Goal: Transaction & Acquisition: Obtain resource

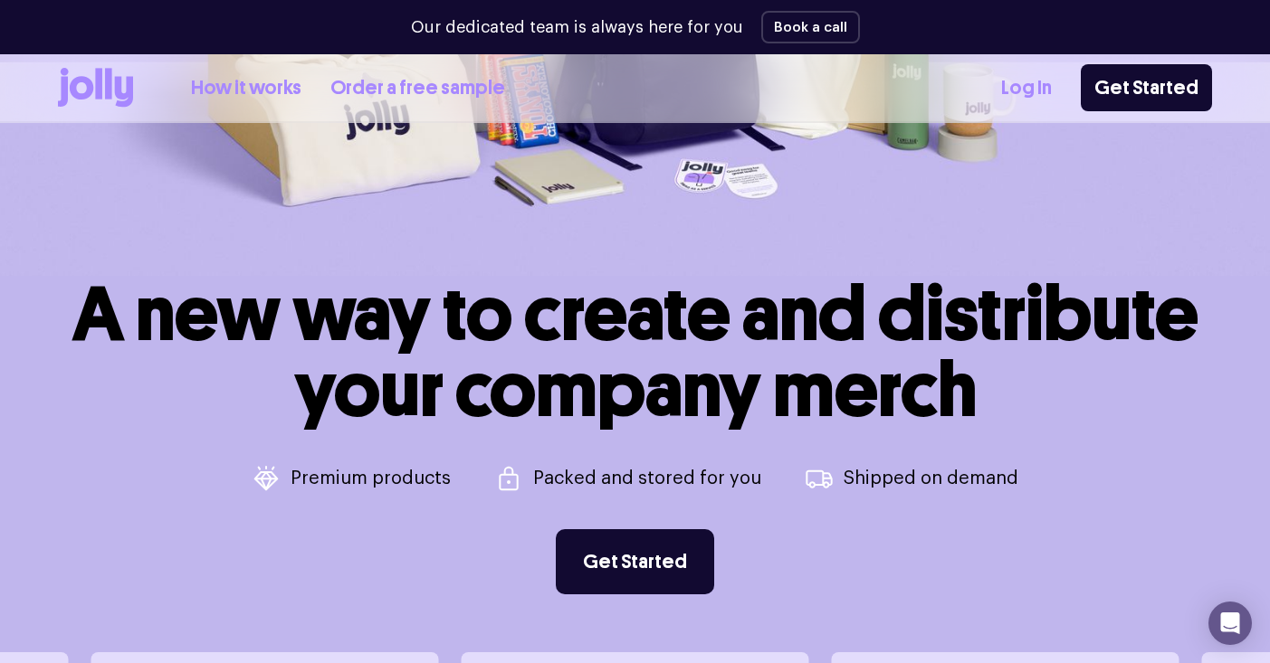
scroll to position [387, 0]
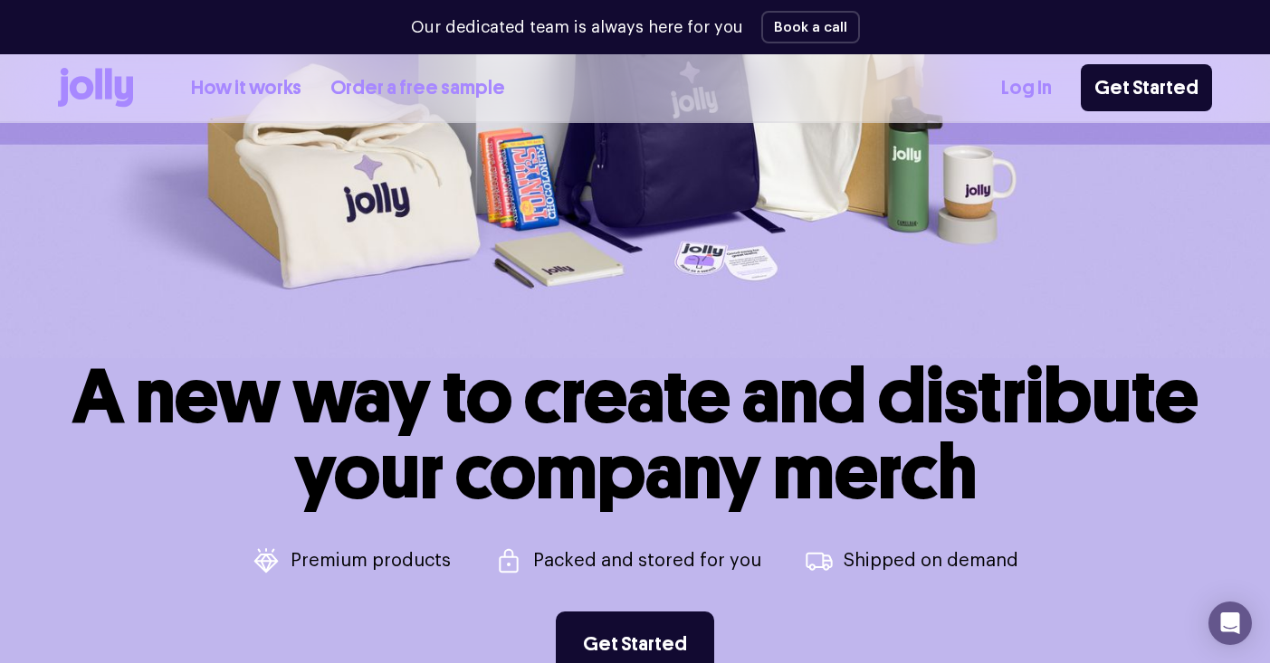
click at [261, 87] on link "How it works" at bounding box center [246, 88] width 110 height 30
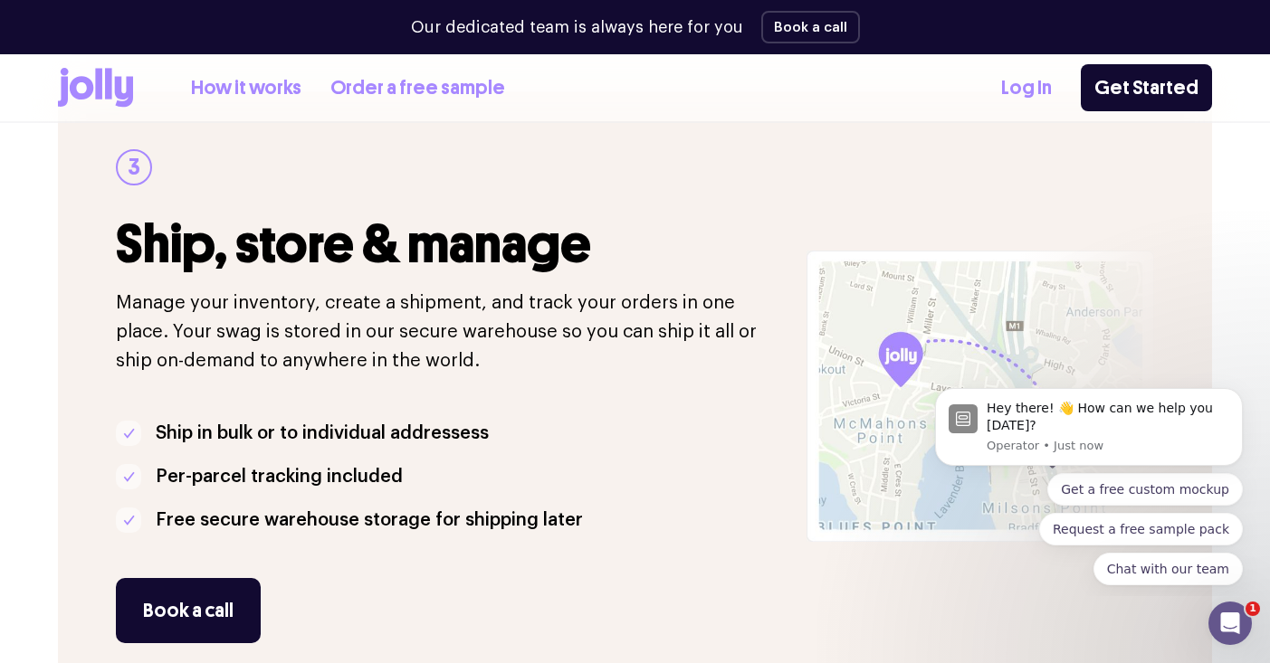
scroll to position [1540, 0]
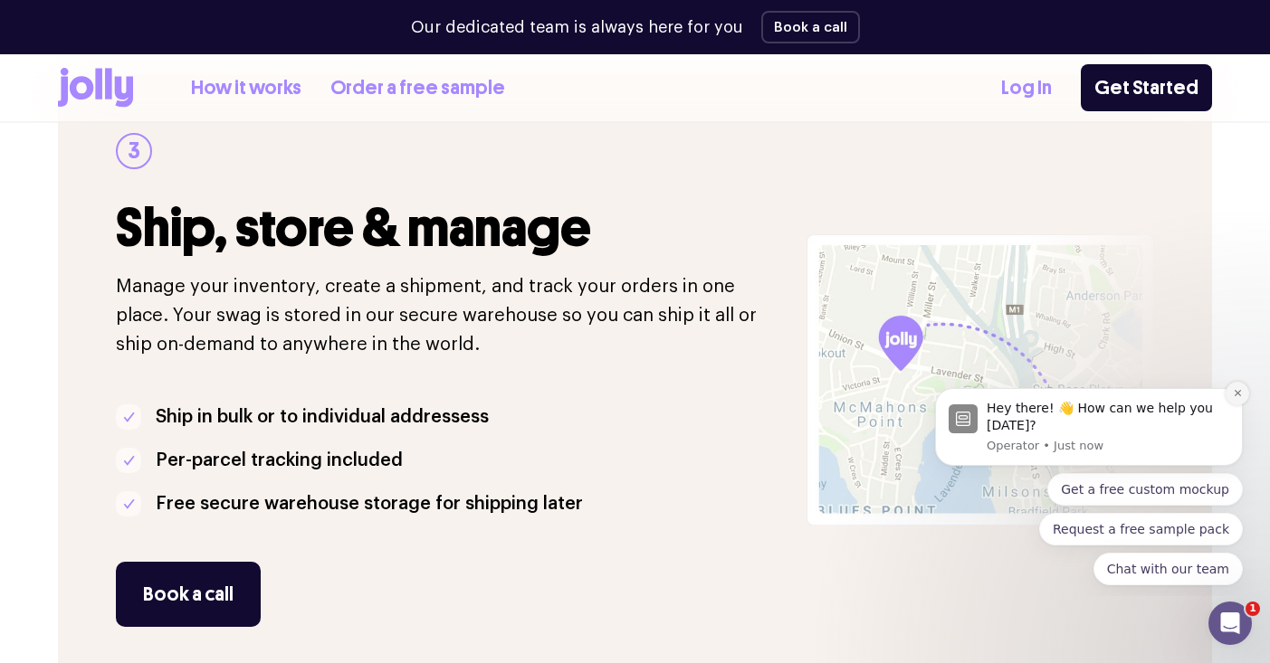
click at [1235, 392] on icon "Dismiss notification" at bounding box center [1238, 393] width 10 height 10
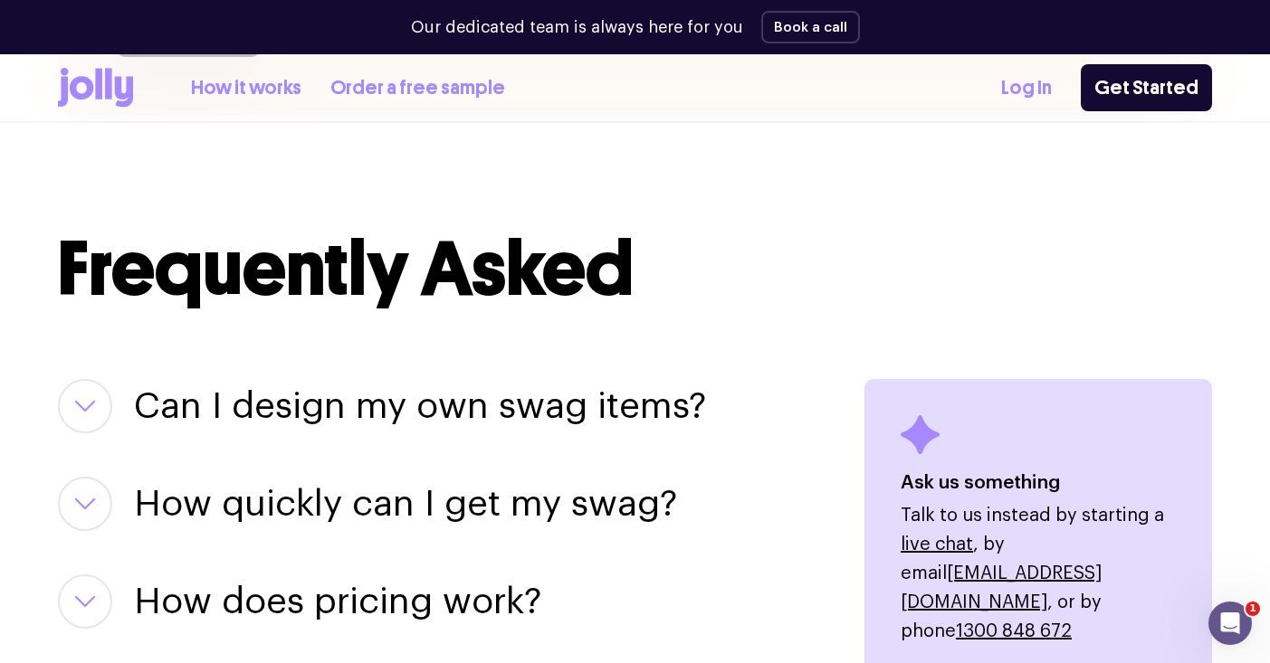
scroll to position [2137, 0]
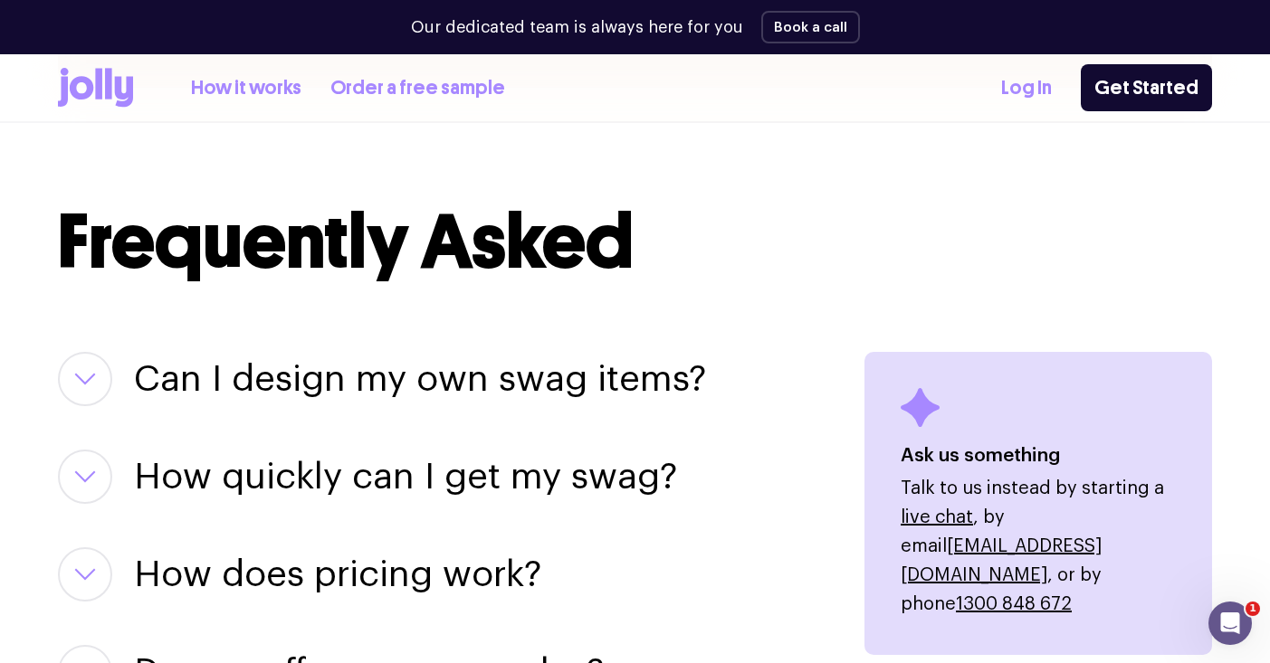
click at [369, 488] on h3 "How quickly can I get my swag?" at bounding box center [405, 477] width 543 height 54
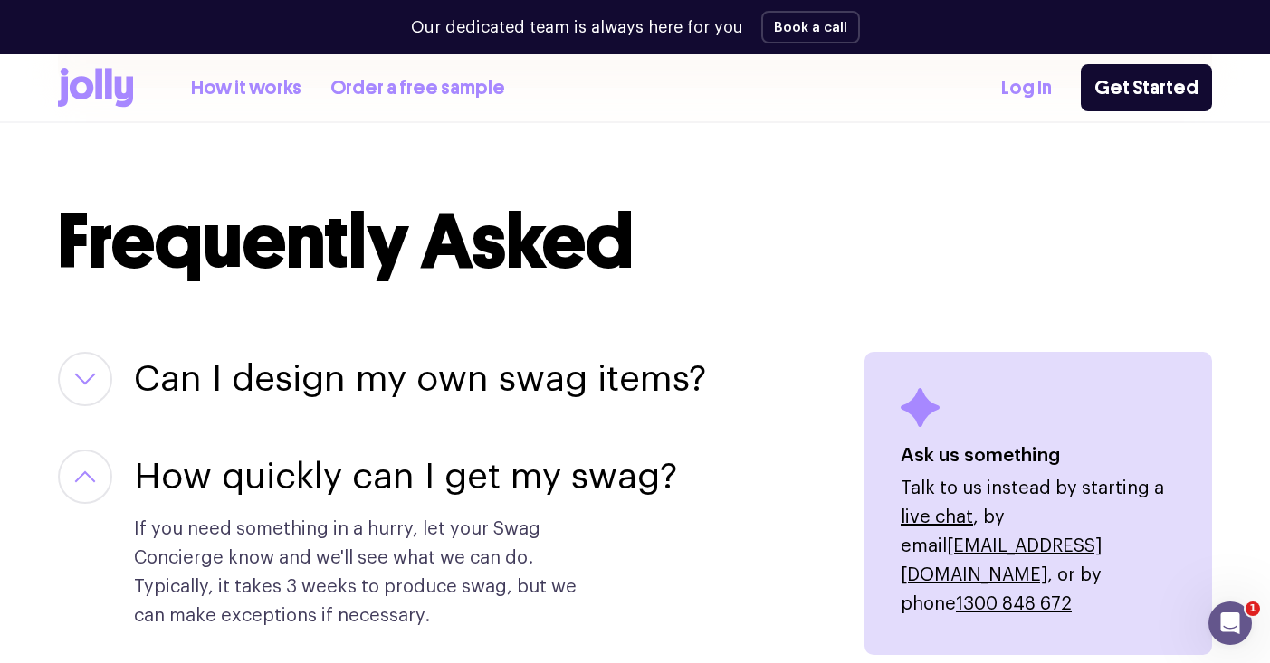
click at [369, 488] on h3 "How quickly can I get my swag?" at bounding box center [405, 477] width 543 height 54
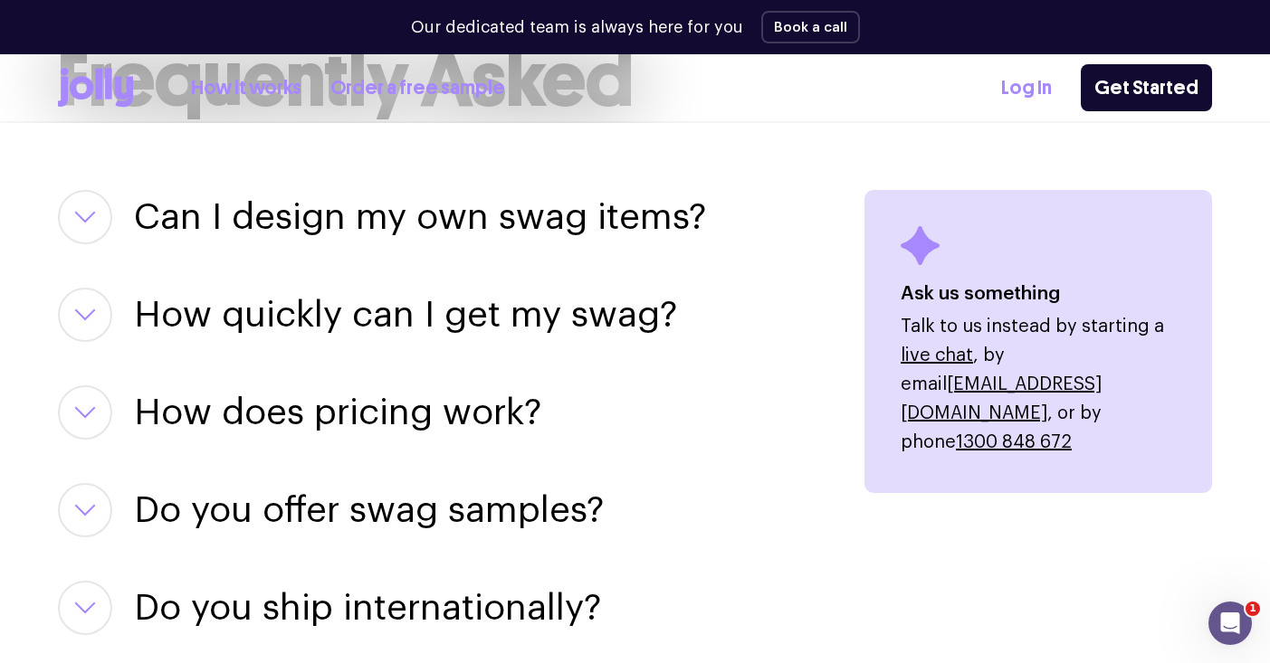
scroll to position [2307, 0]
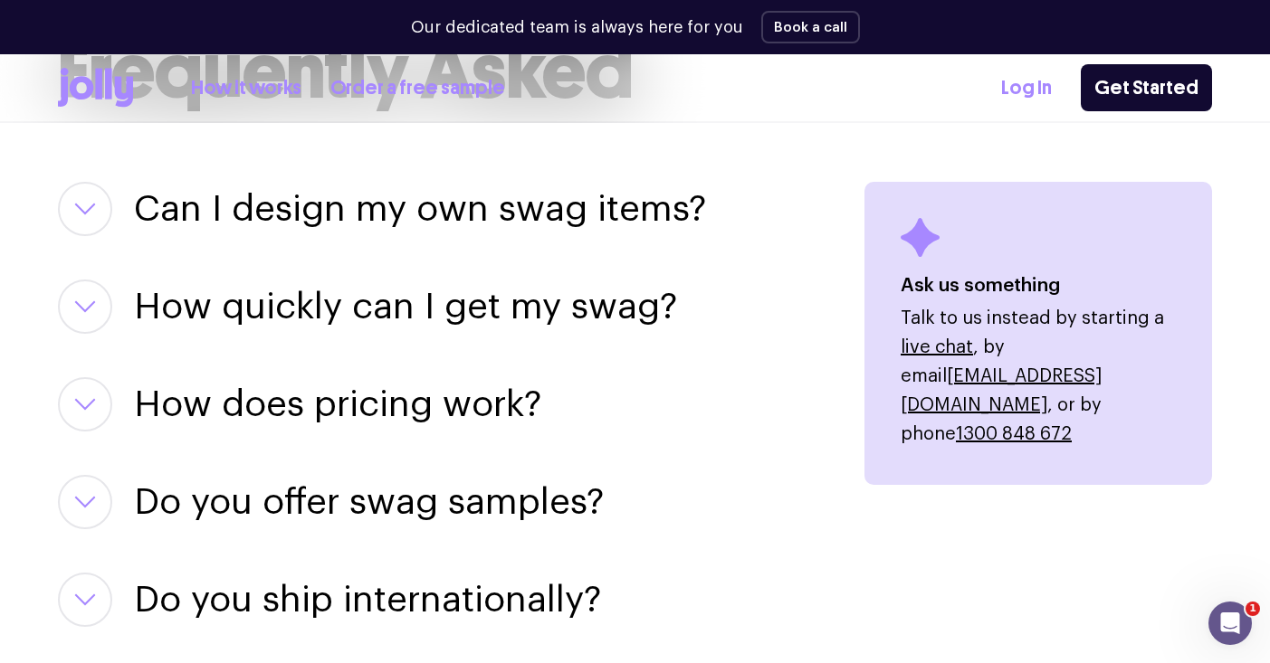
click at [386, 399] on h3 "How does pricing work?" at bounding box center [337, 404] width 407 height 54
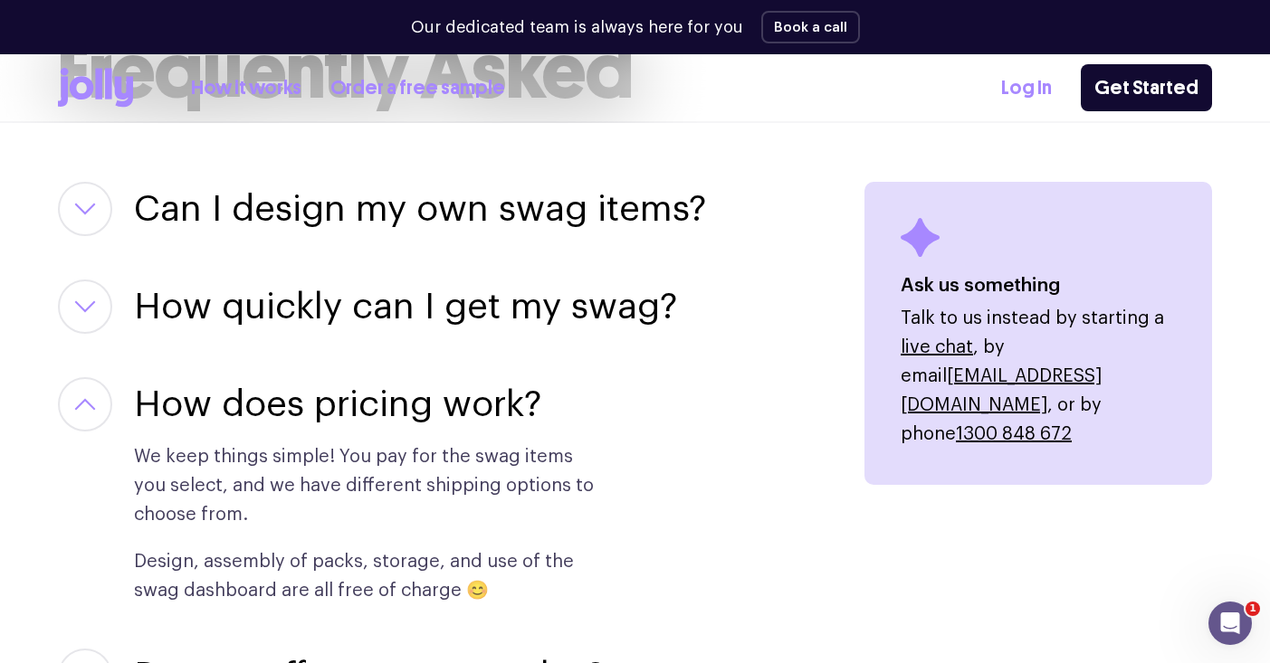
click at [73, 404] on button "button" at bounding box center [85, 404] width 54 height 54
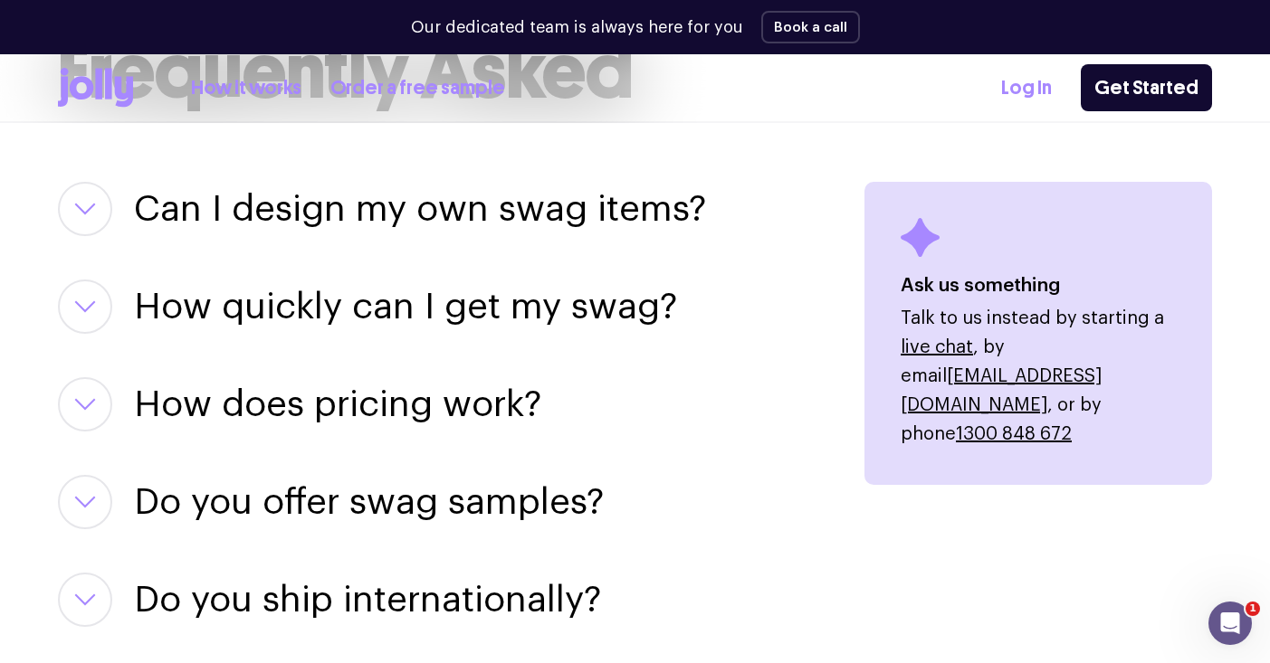
click at [318, 498] on h3 "Do you offer swag samples?" at bounding box center [369, 502] width 470 height 54
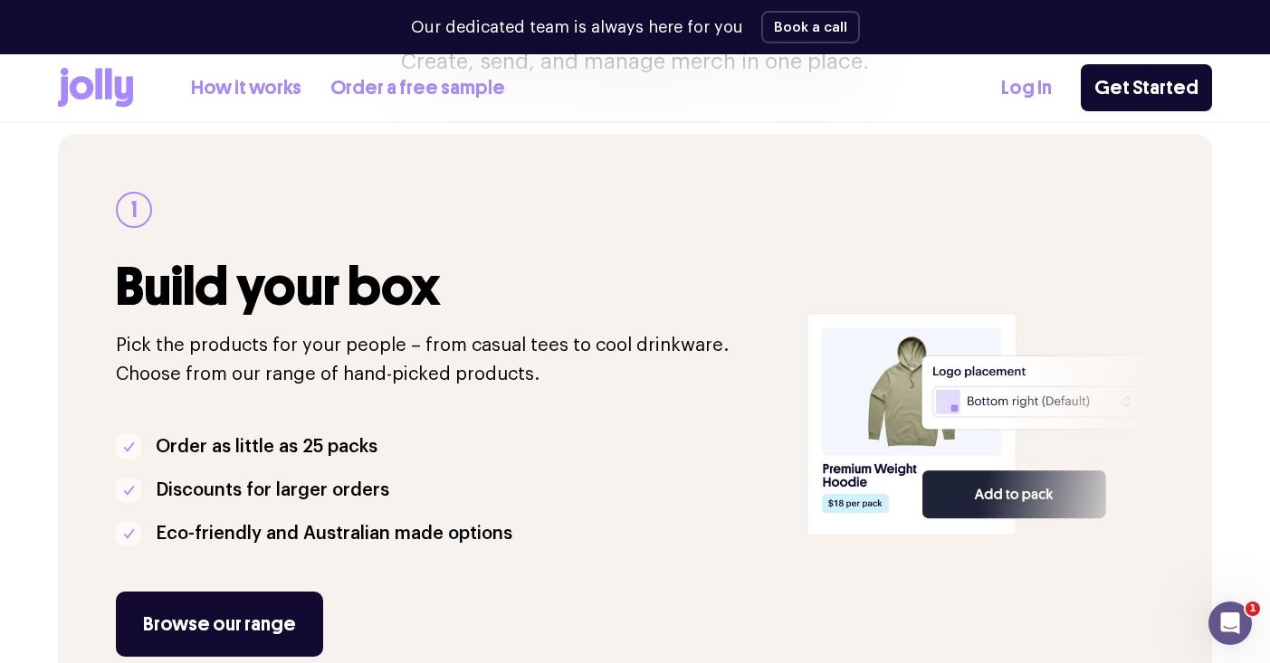
scroll to position [97, 0]
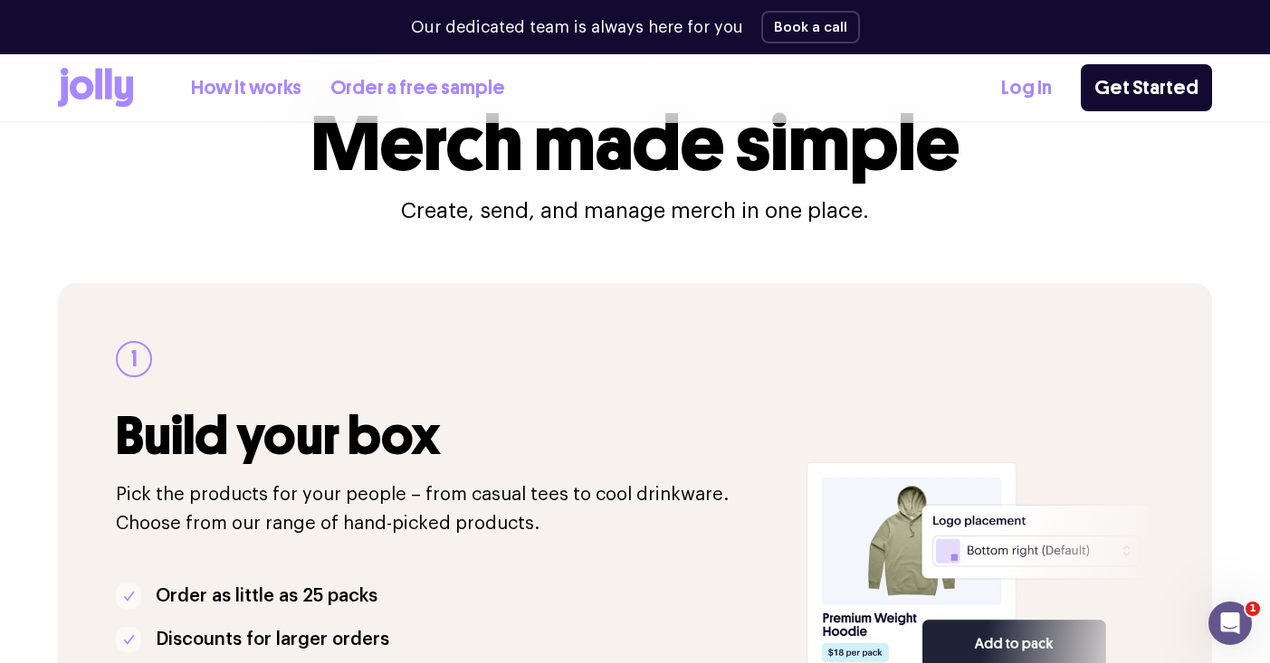
click at [452, 90] on link "Order a free sample" at bounding box center [417, 88] width 175 height 30
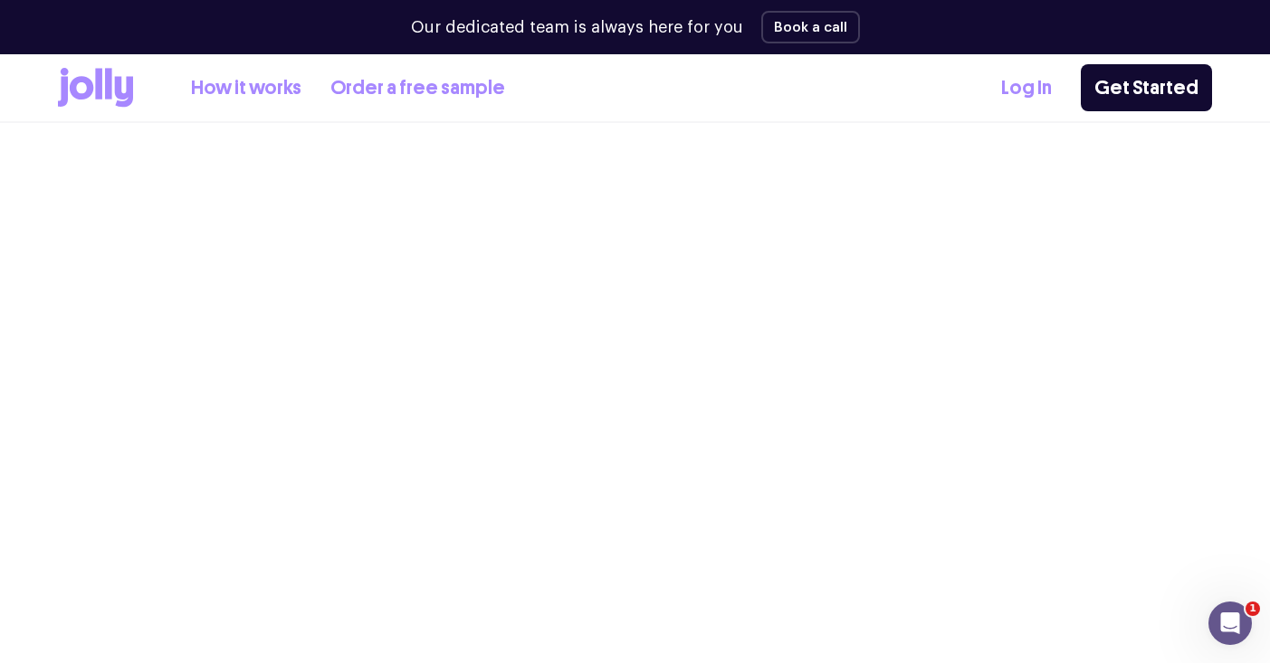
scroll to position [97, 0]
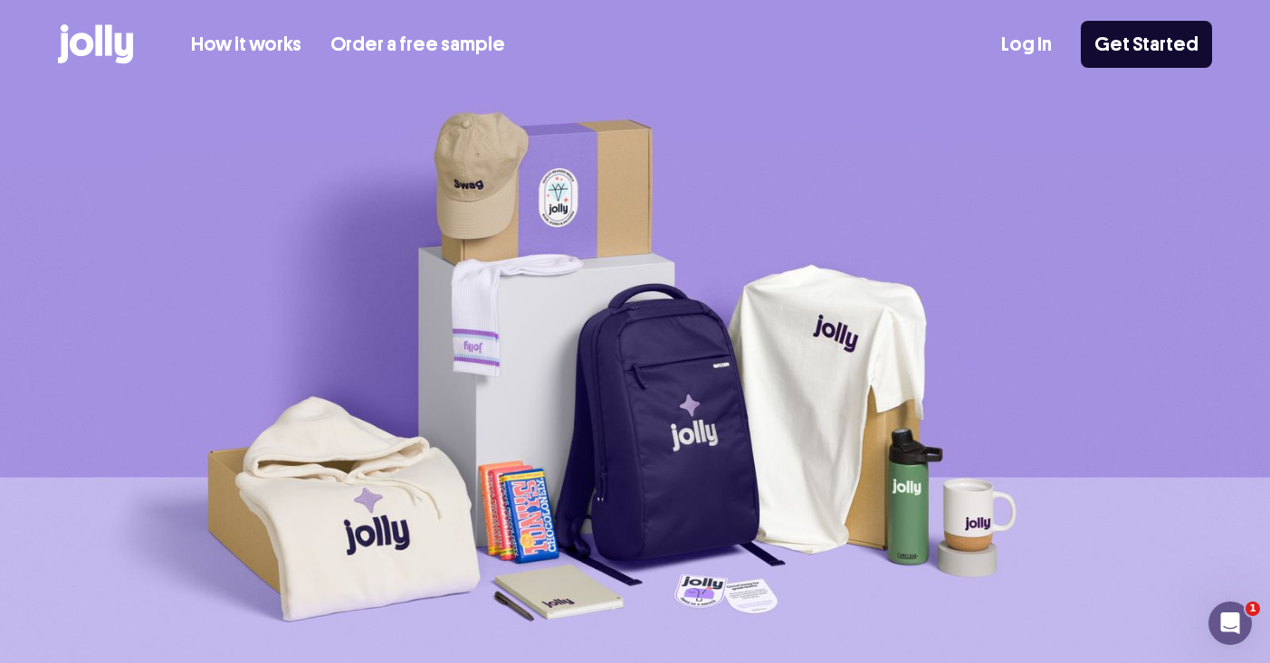
click at [266, 43] on link "How it works" at bounding box center [246, 45] width 110 height 30
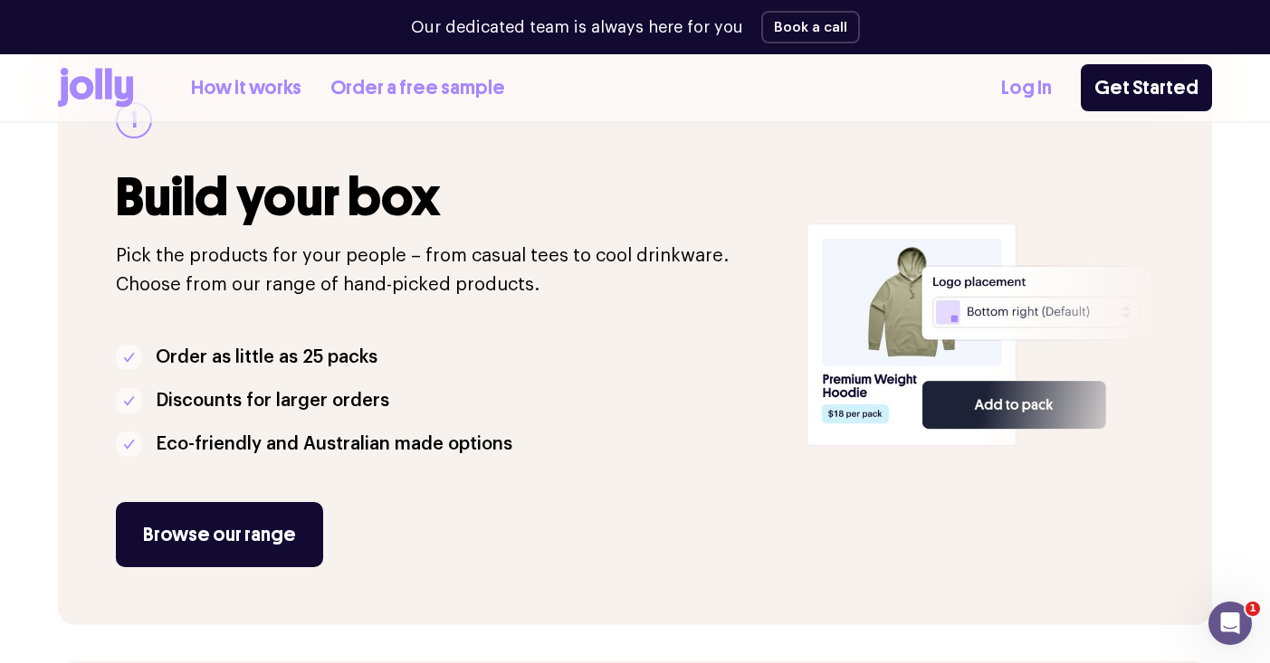
scroll to position [523, 0]
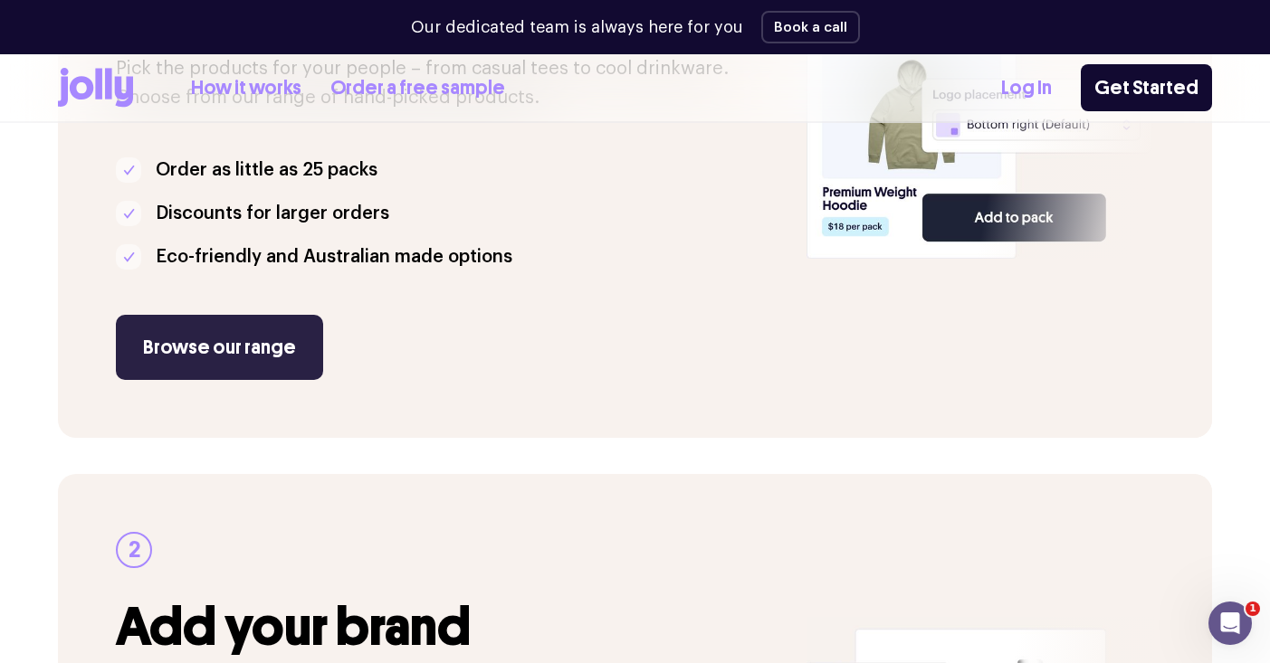
click at [271, 343] on link "Browse our range" at bounding box center [219, 347] width 207 height 65
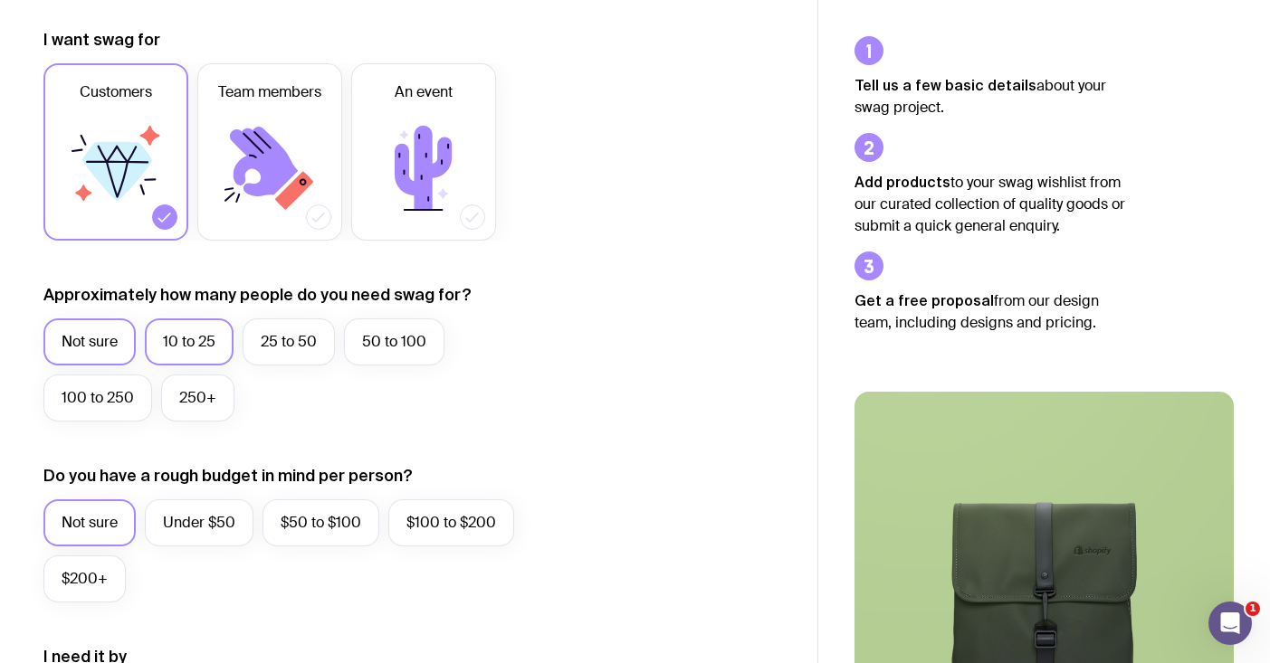
click at [181, 343] on label "10 to 25" at bounding box center [189, 342] width 89 height 47
click at [0, 0] on input "10 to 25" at bounding box center [0, 0] width 0 height 0
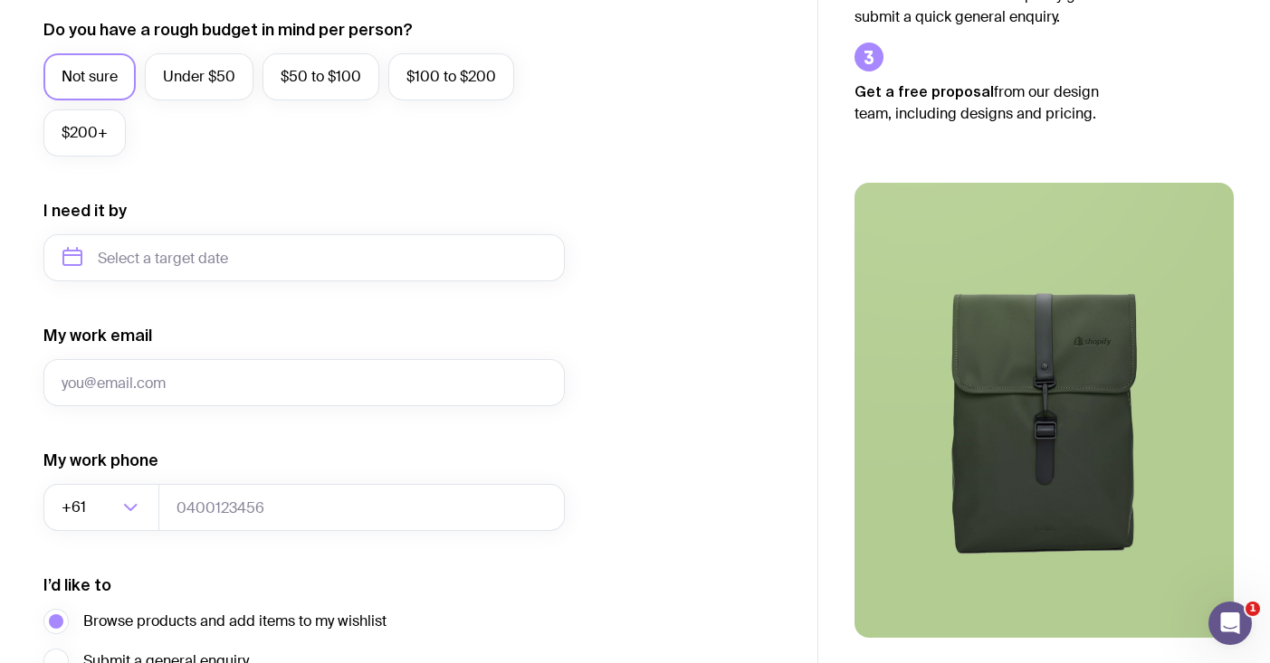
scroll to position [705, 0]
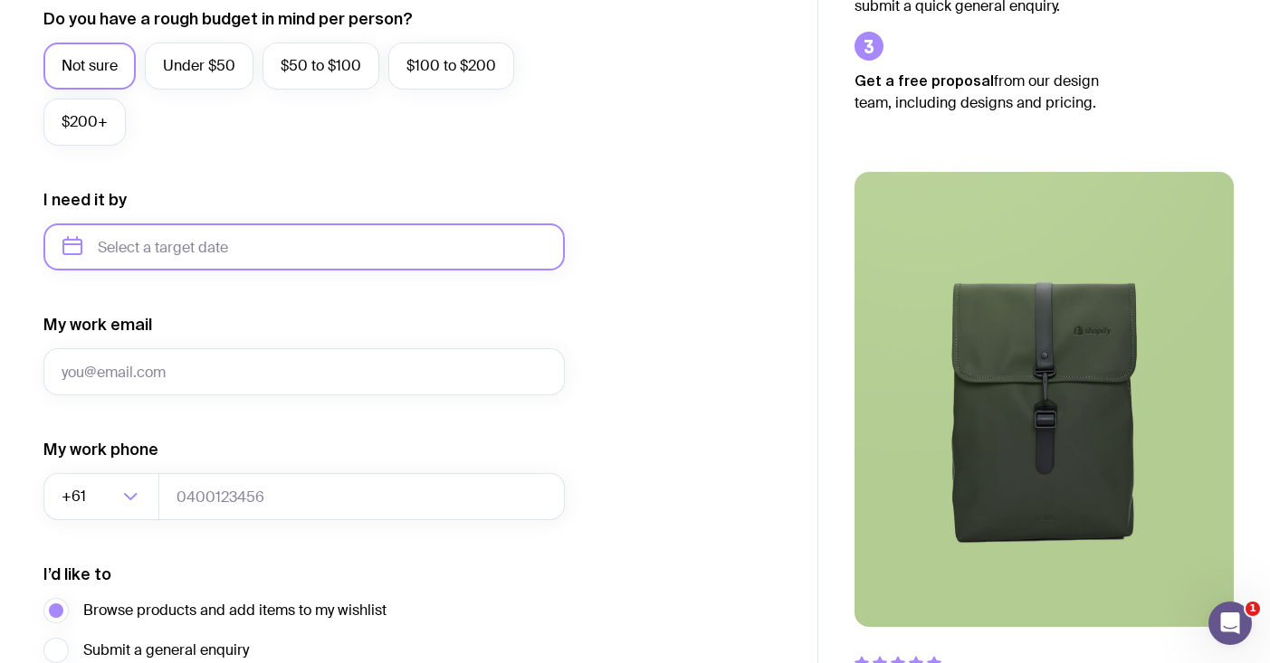
click at [156, 249] on input "text" at bounding box center [303, 247] width 521 height 47
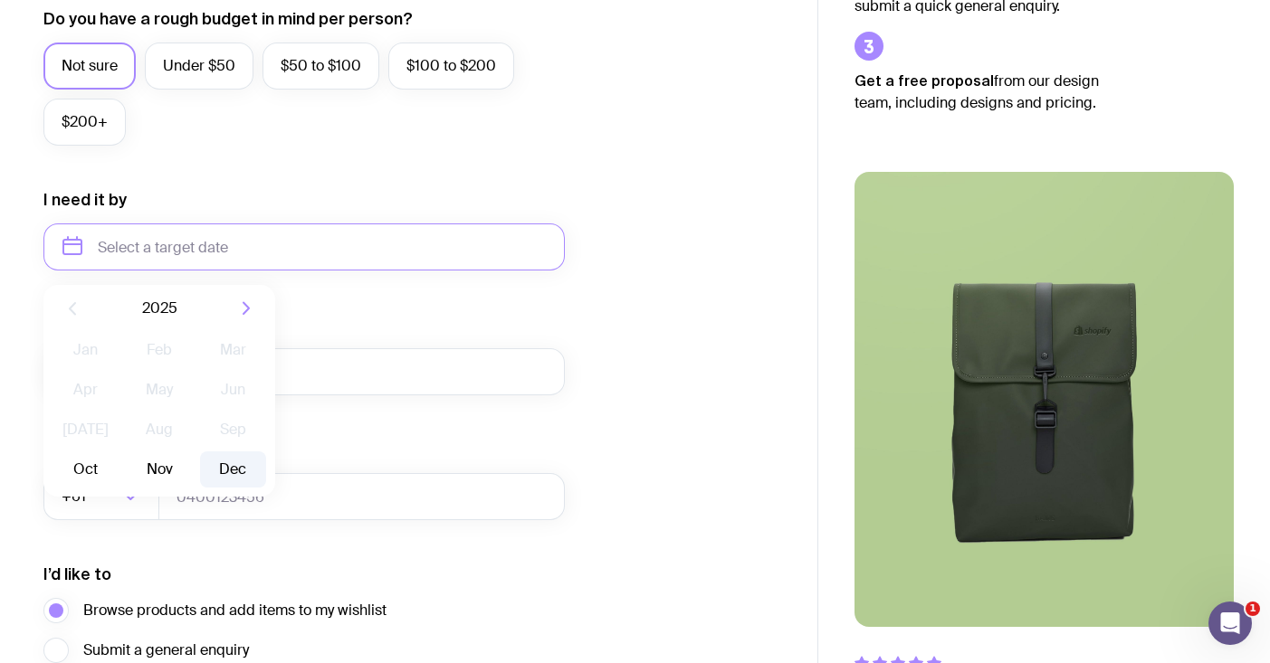
click at [236, 463] on button "Dec" at bounding box center [233, 470] width 66 height 36
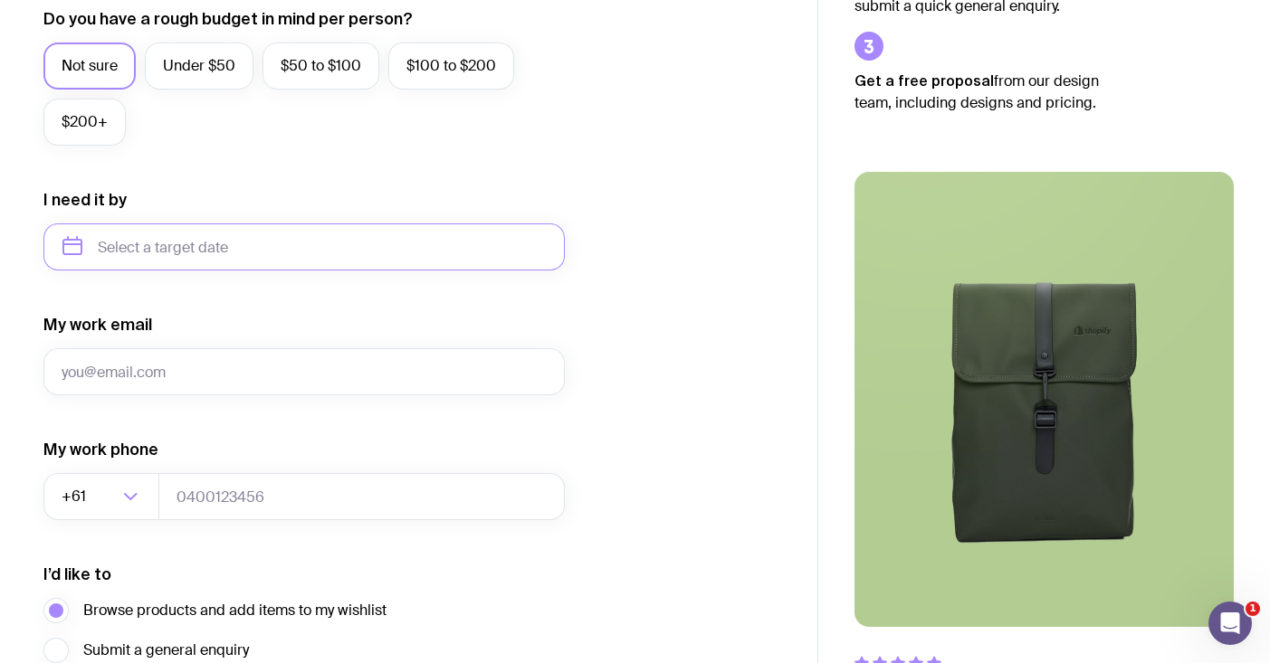
type input "December 2025"
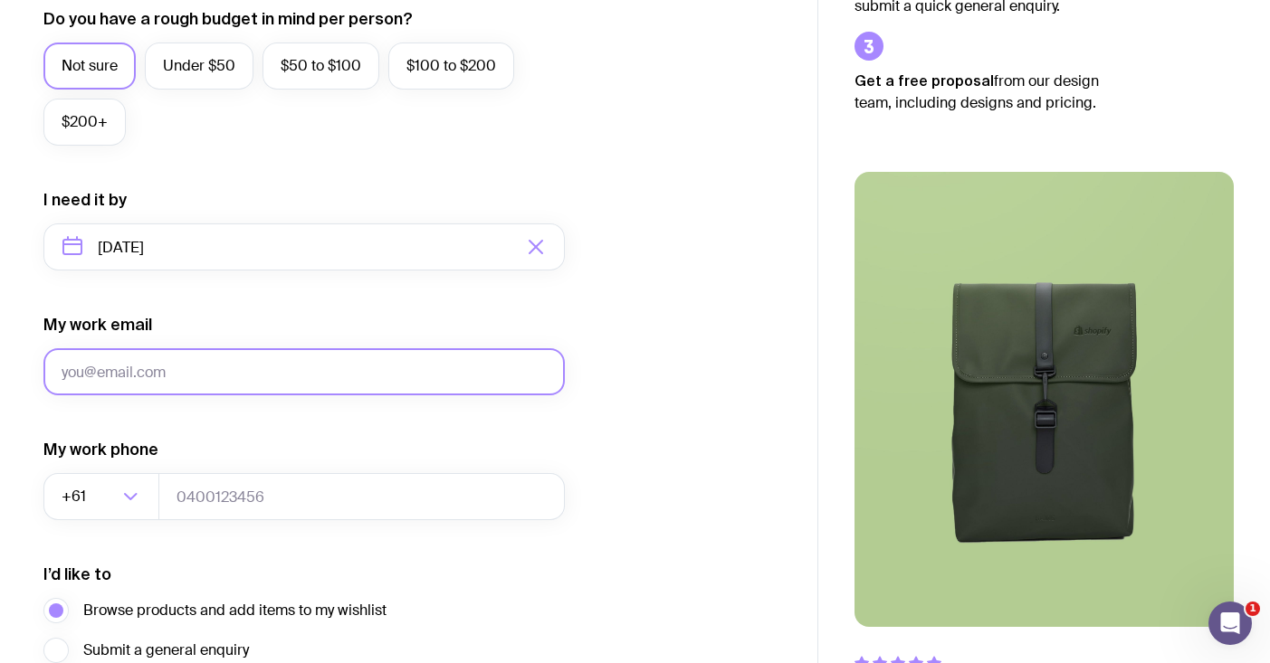
click at [185, 373] on input "My work email" at bounding box center [303, 371] width 521 height 47
type input "gametimephysio@gmail.com"
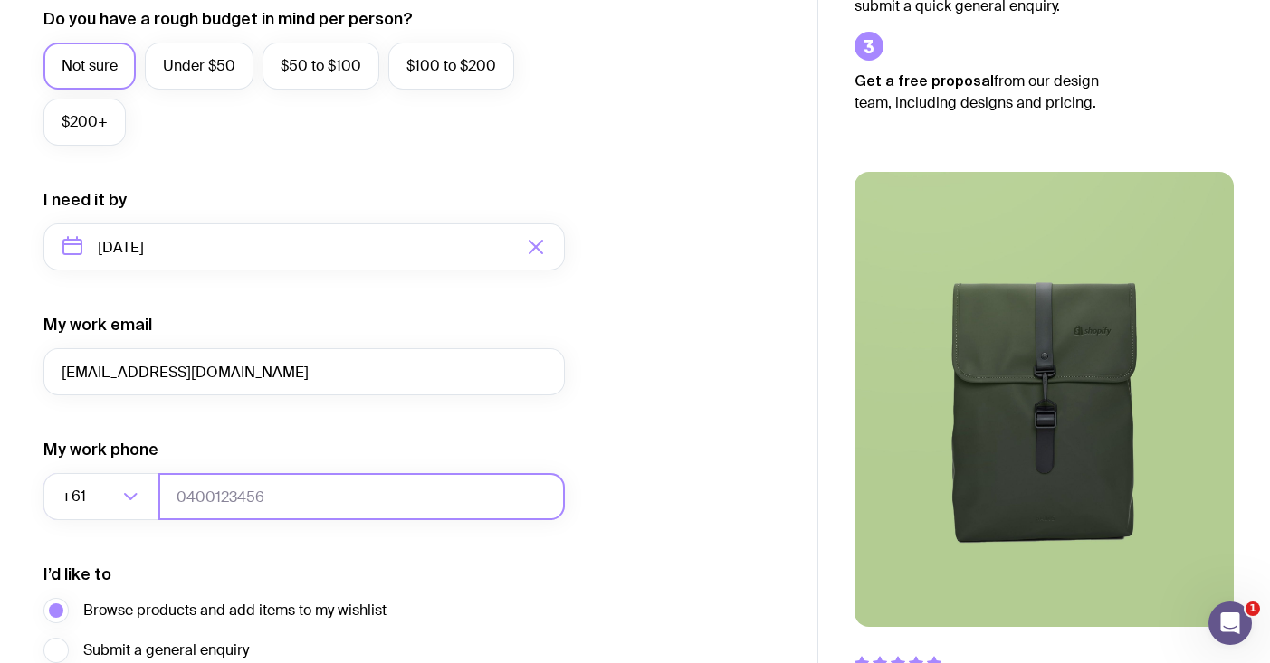
click at [215, 494] on input "tel" at bounding box center [361, 496] width 406 height 47
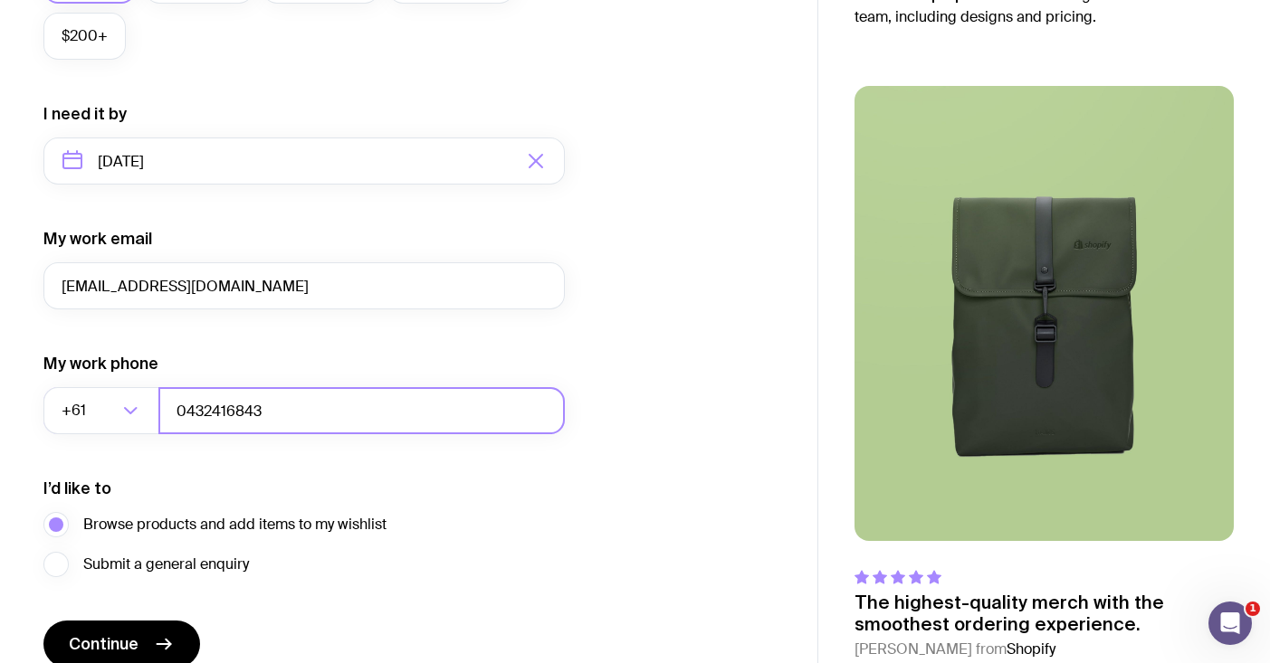
scroll to position [875, 0]
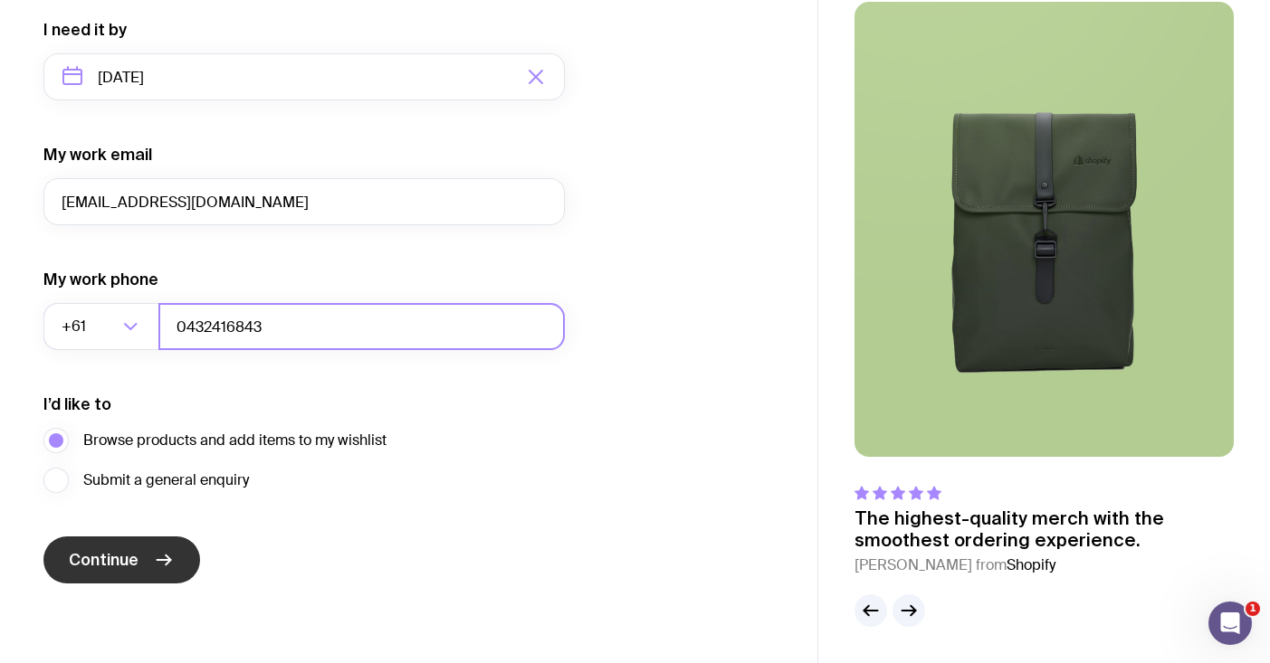
type input "0432416843"
click at [167, 564] on icon "submit" at bounding box center [164, 560] width 22 height 22
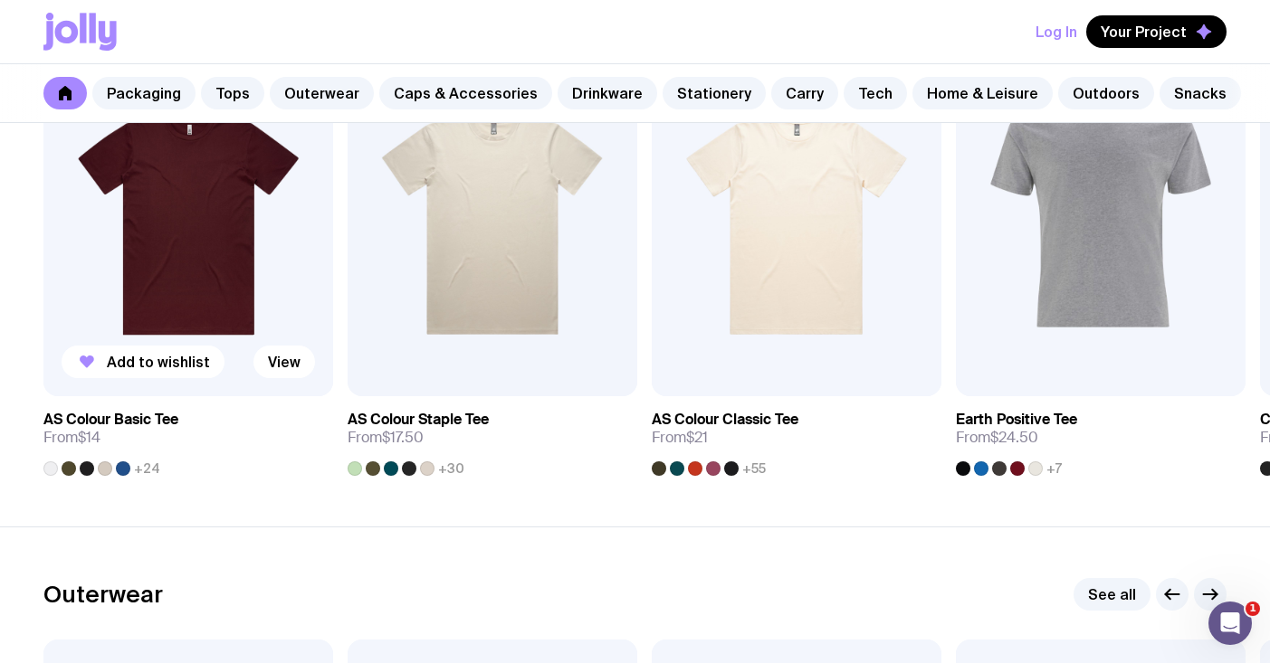
scroll to position [1030, 0]
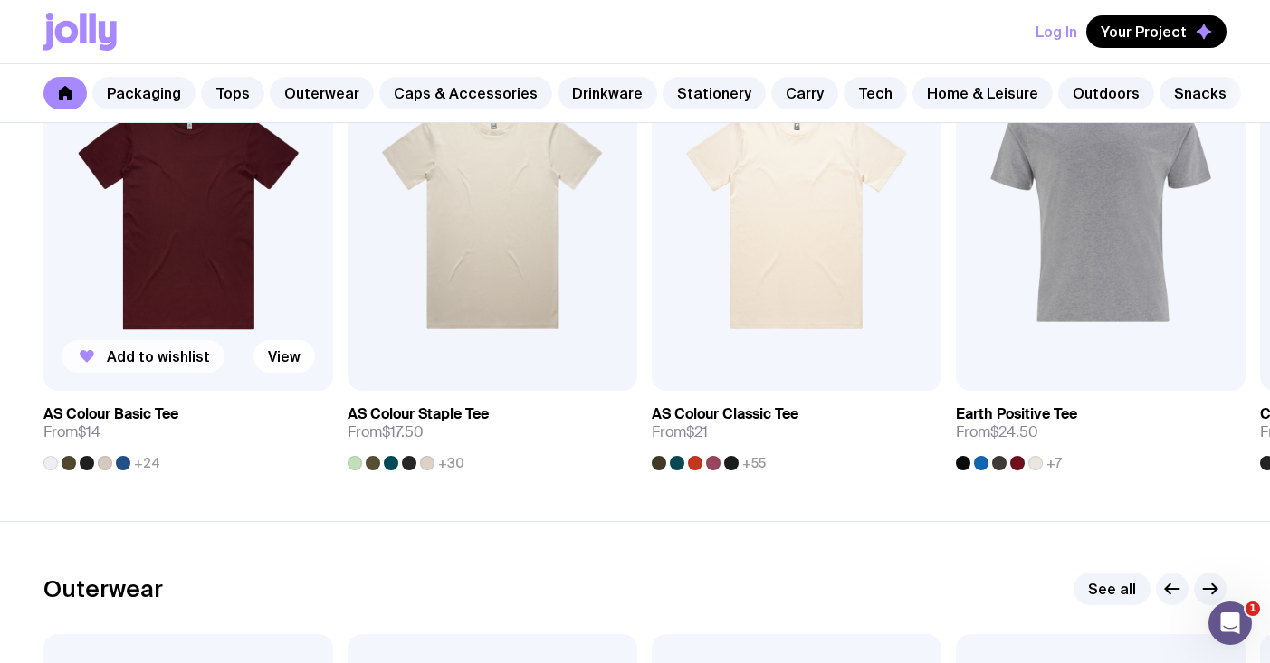
click at [195, 350] on span "Add to wishlist" at bounding box center [158, 357] width 103 height 18
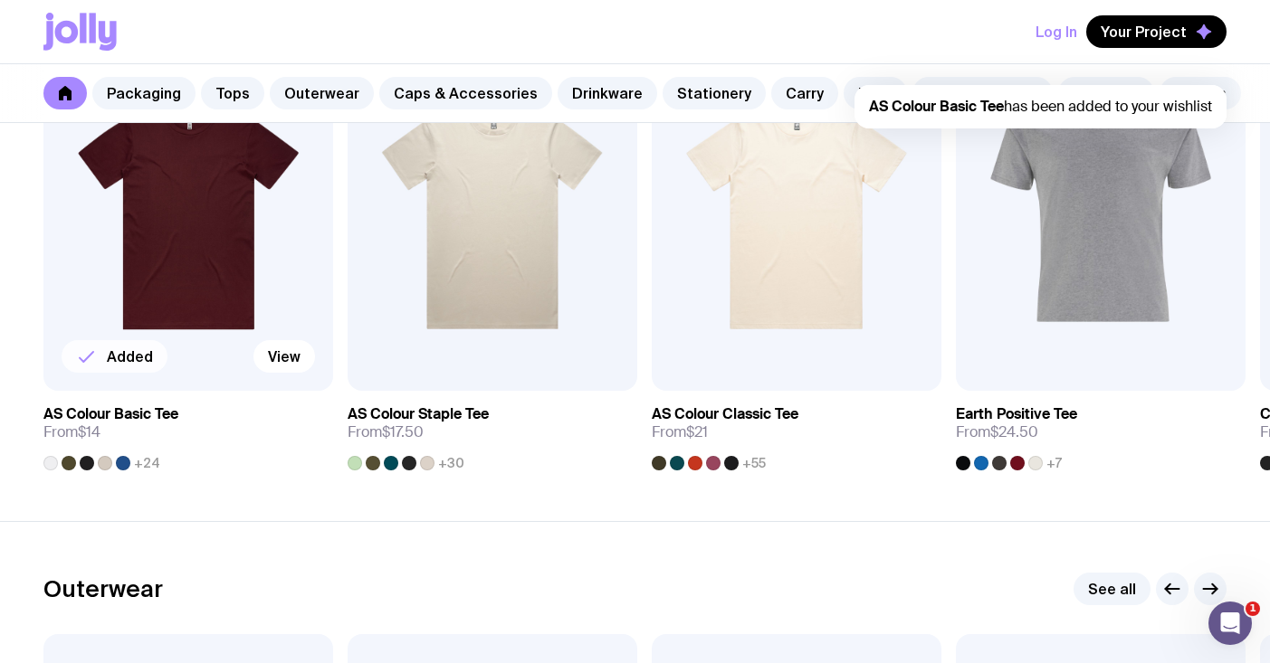
scroll to position [0, 0]
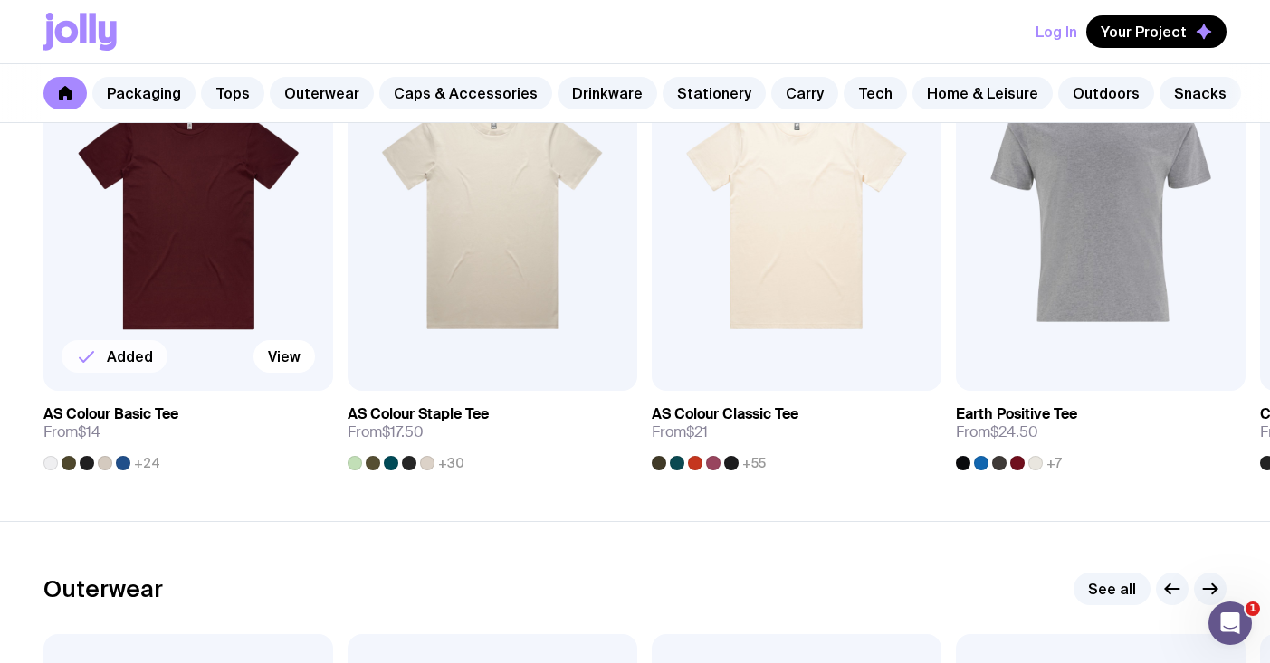
click at [87, 458] on div at bounding box center [87, 463] width 14 height 14
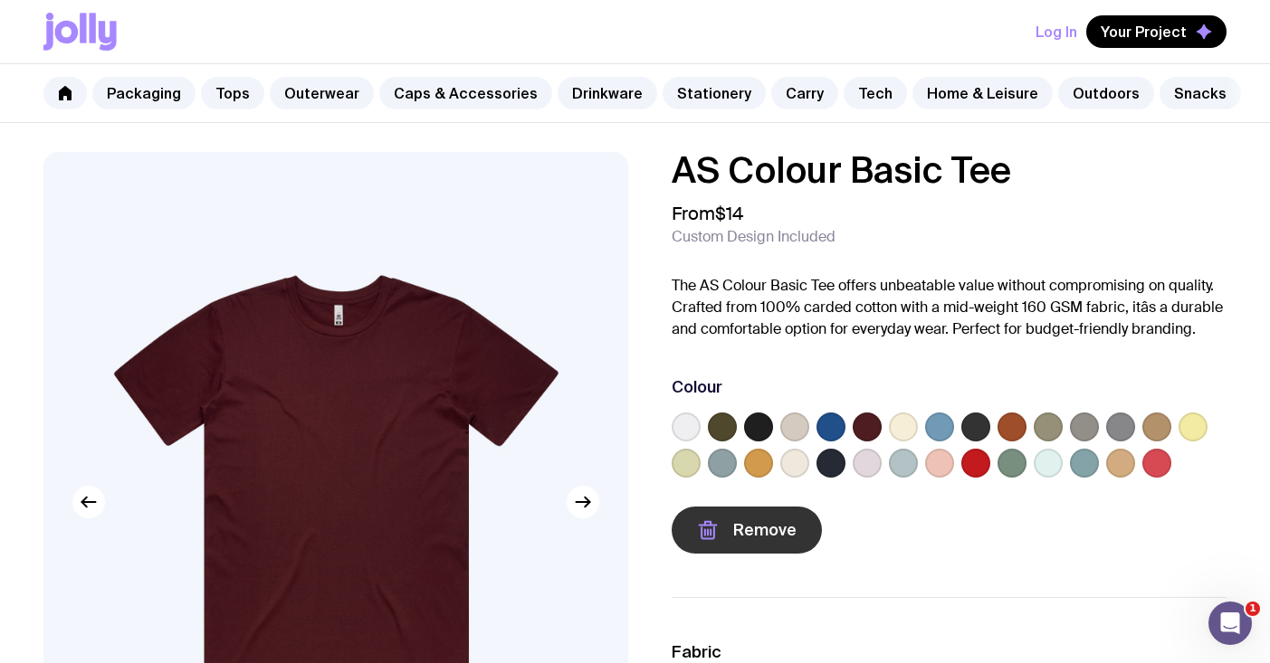
click at [721, 517] on button "Remove" at bounding box center [747, 530] width 150 height 47
click at [758, 428] on label at bounding box center [758, 427] width 29 height 29
click at [0, 0] on input "radio" at bounding box center [0, 0] width 0 height 0
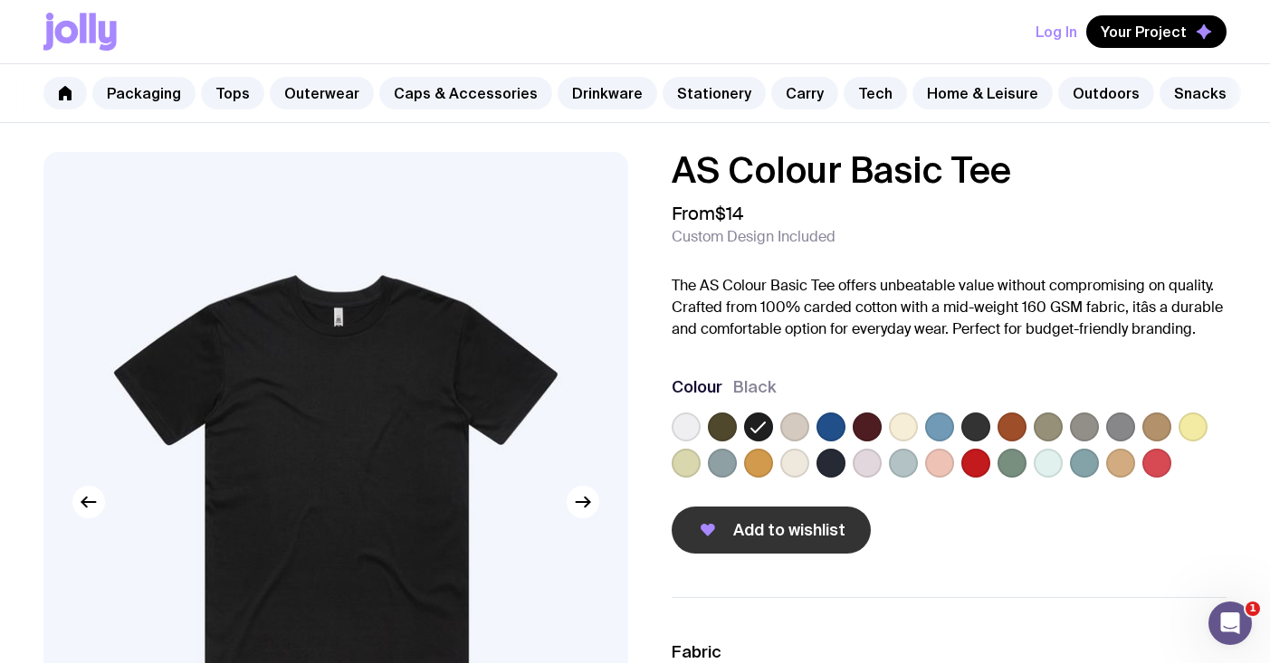
click at [798, 532] on span "Add to wishlist" at bounding box center [789, 531] width 112 height 22
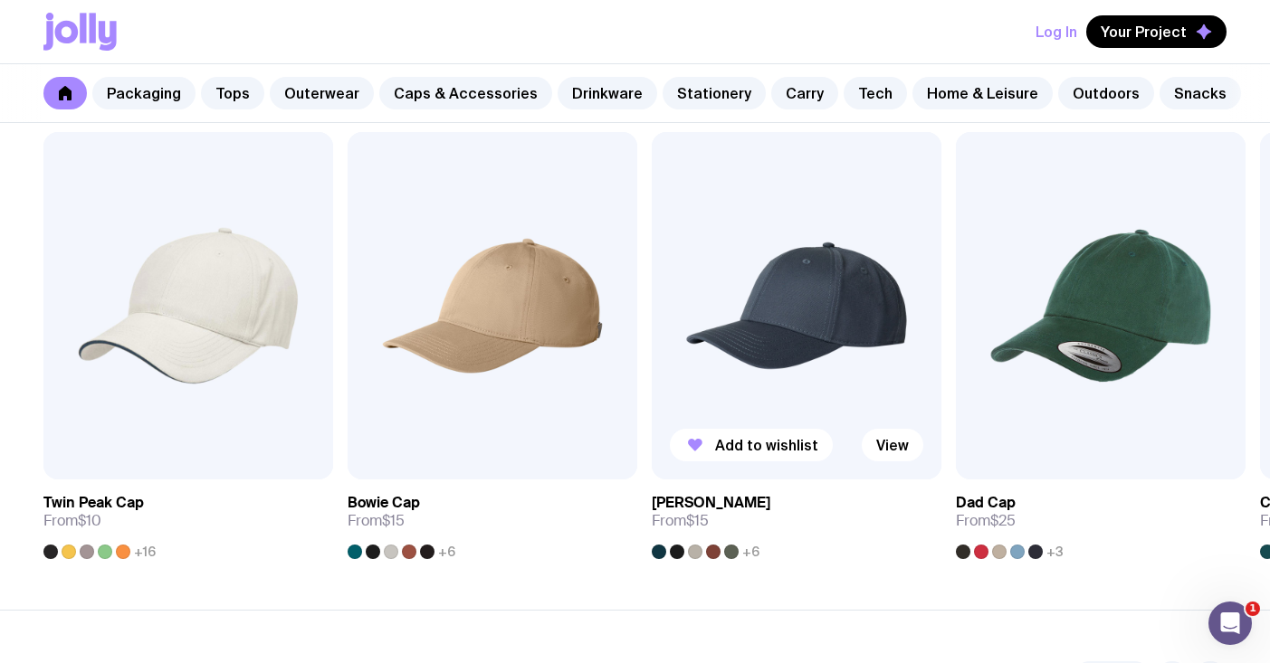
scroll to position [2181, 0]
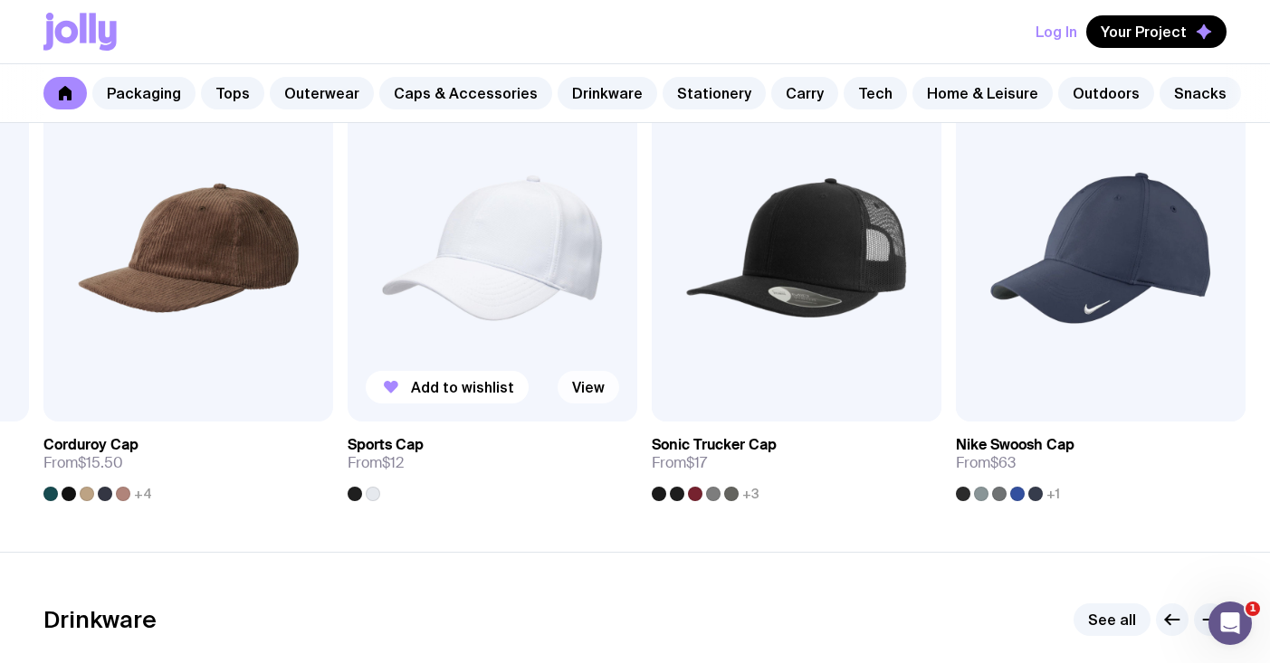
click at [587, 388] on link "View" at bounding box center [589, 387] width 62 height 33
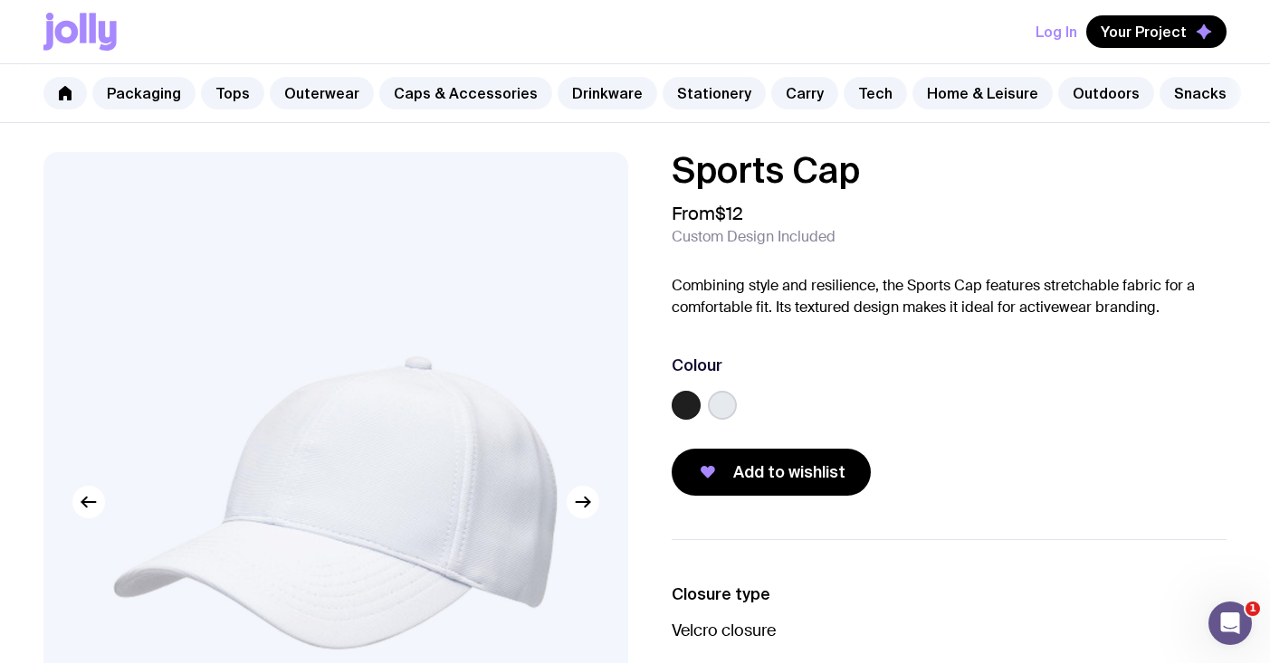
click at [688, 400] on label at bounding box center [686, 405] width 29 height 29
click at [0, 0] on input "radio" at bounding box center [0, 0] width 0 height 0
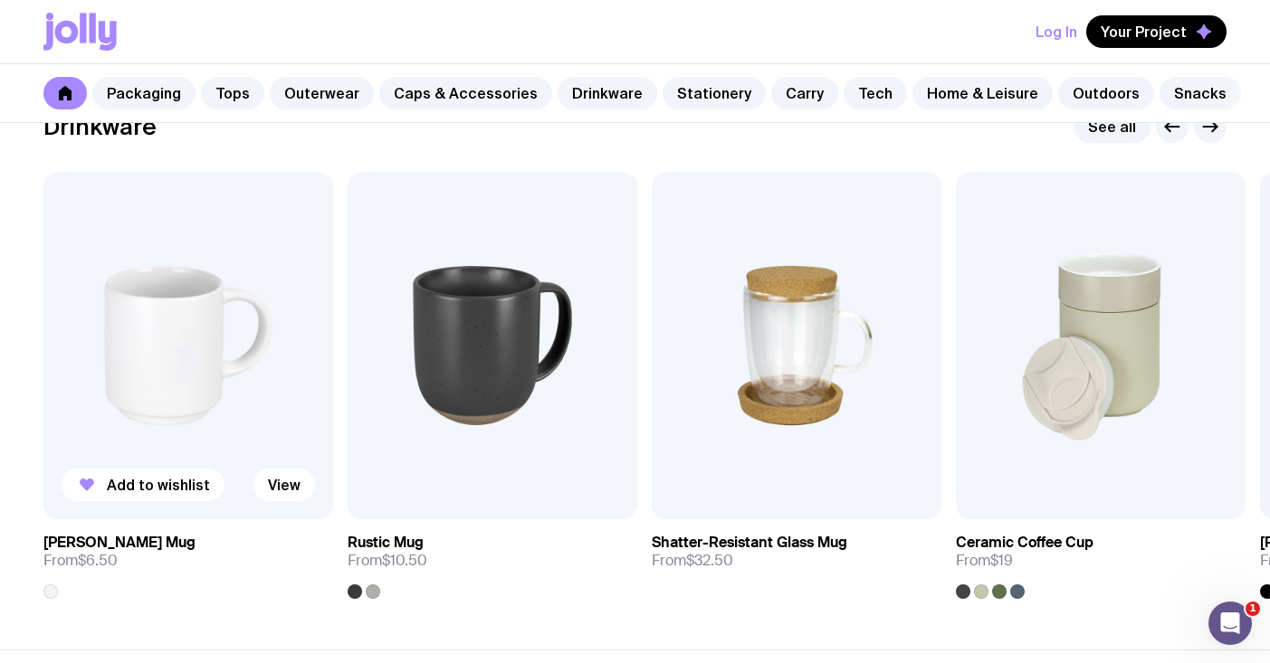
scroll to position [2678, 0]
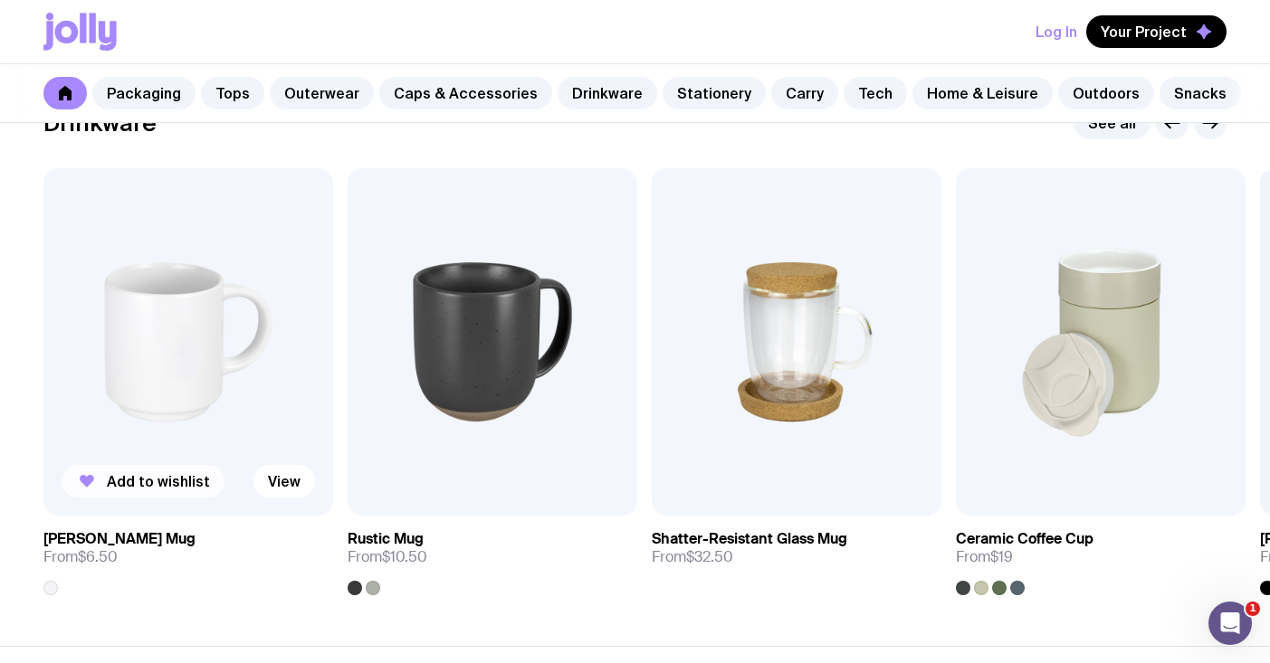
click at [193, 476] on span "Add to wishlist" at bounding box center [158, 481] width 103 height 18
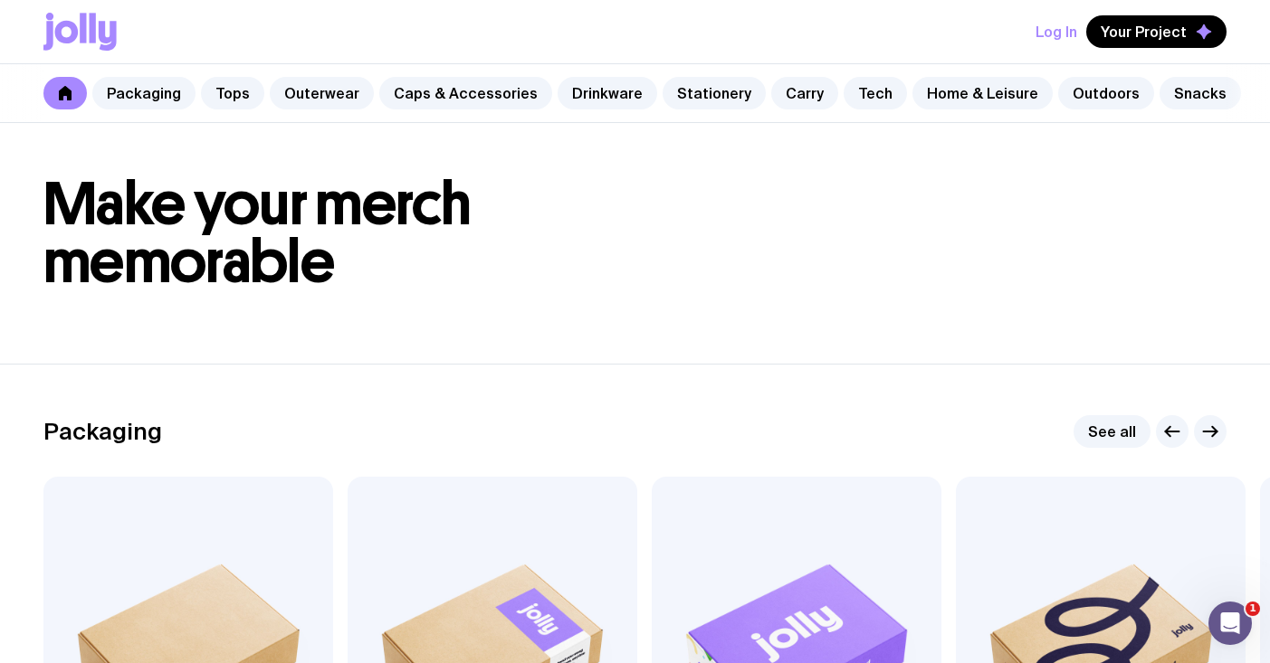
scroll to position [17, 0]
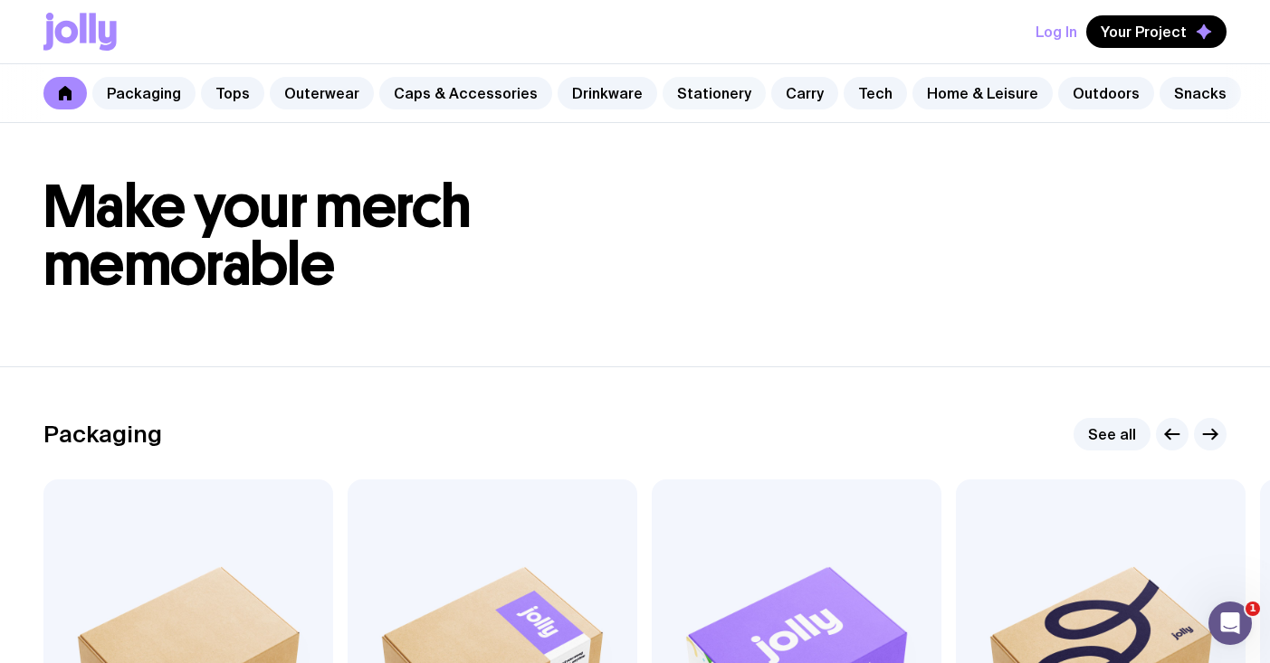
click at [692, 97] on link "Stationery" at bounding box center [714, 93] width 103 height 33
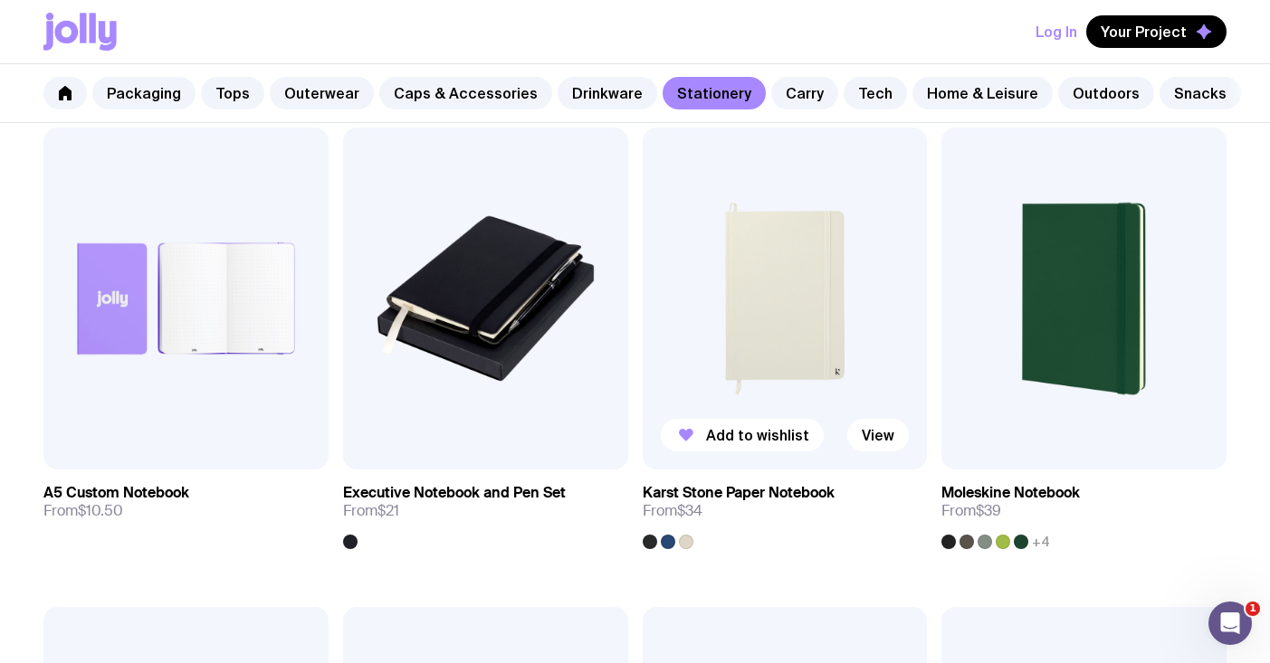
scroll to position [1781, 0]
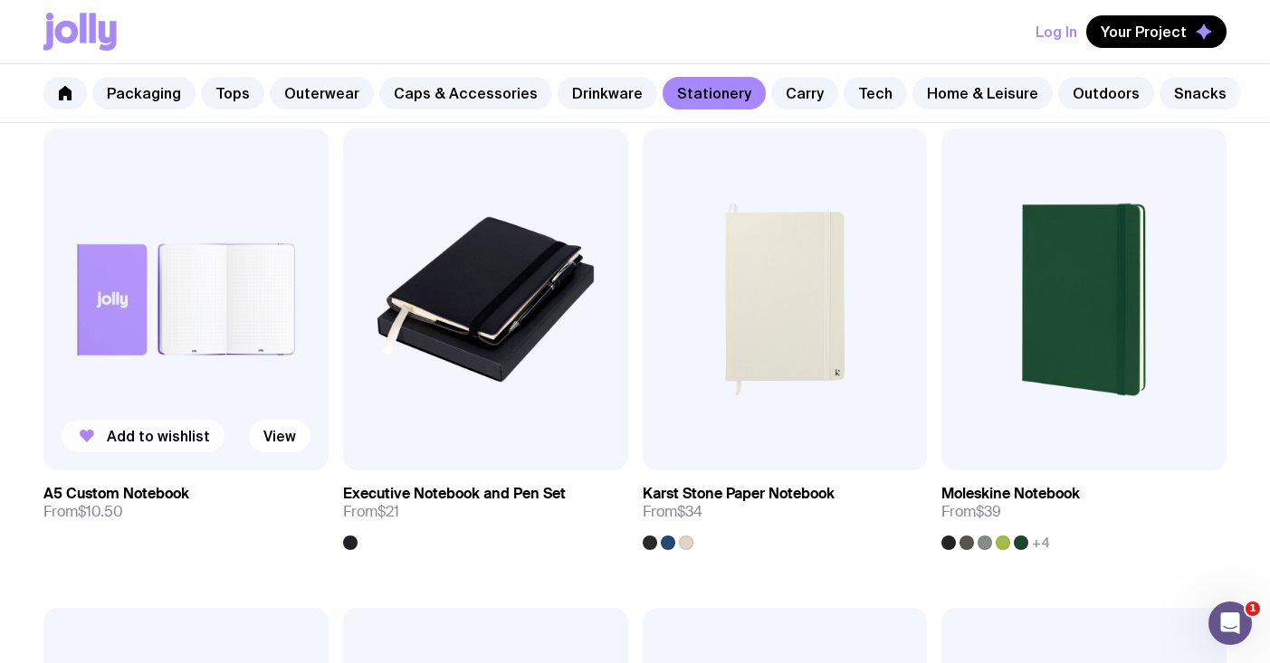
click at [196, 429] on span "Add to wishlist" at bounding box center [158, 436] width 103 height 18
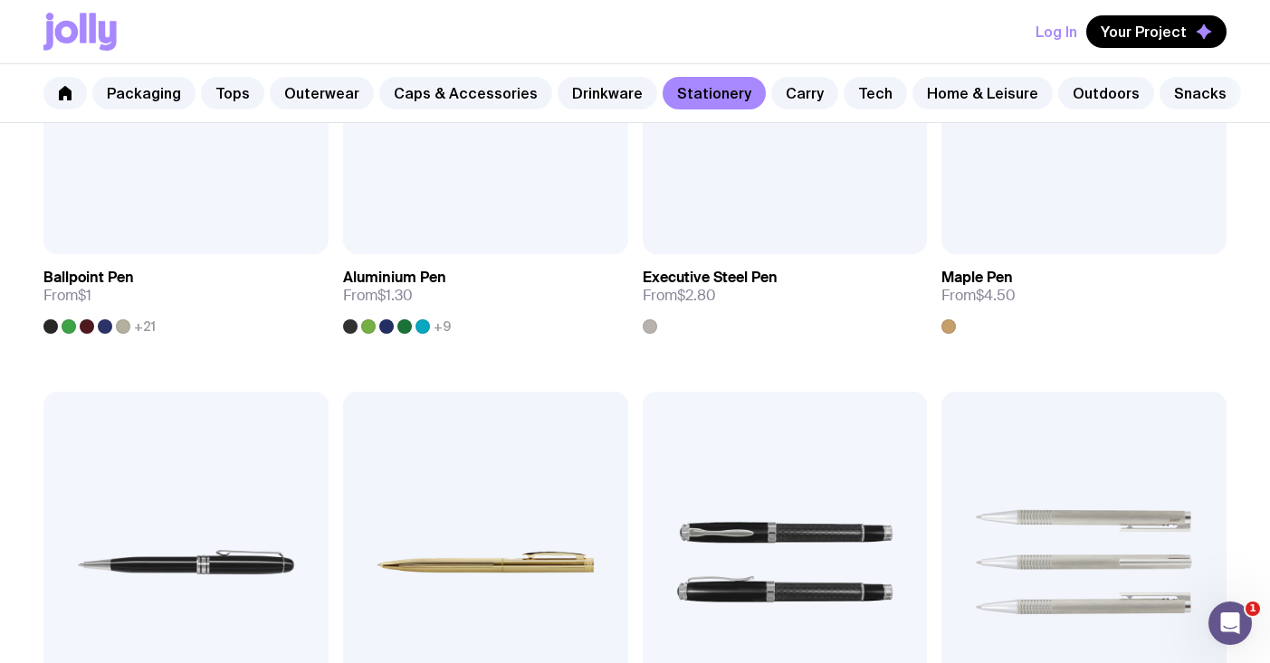
scroll to position [488, 0]
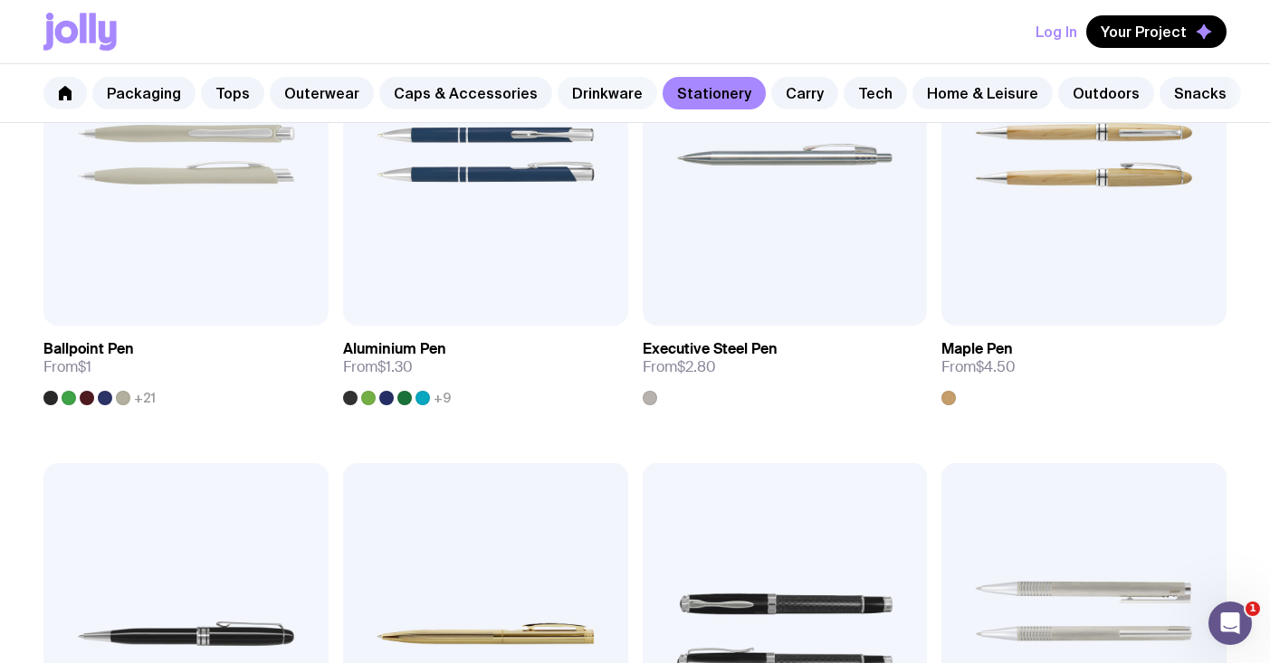
click at [594, 78] on link "Drinkware" at bounding box center [608, 93] width 100 height 33
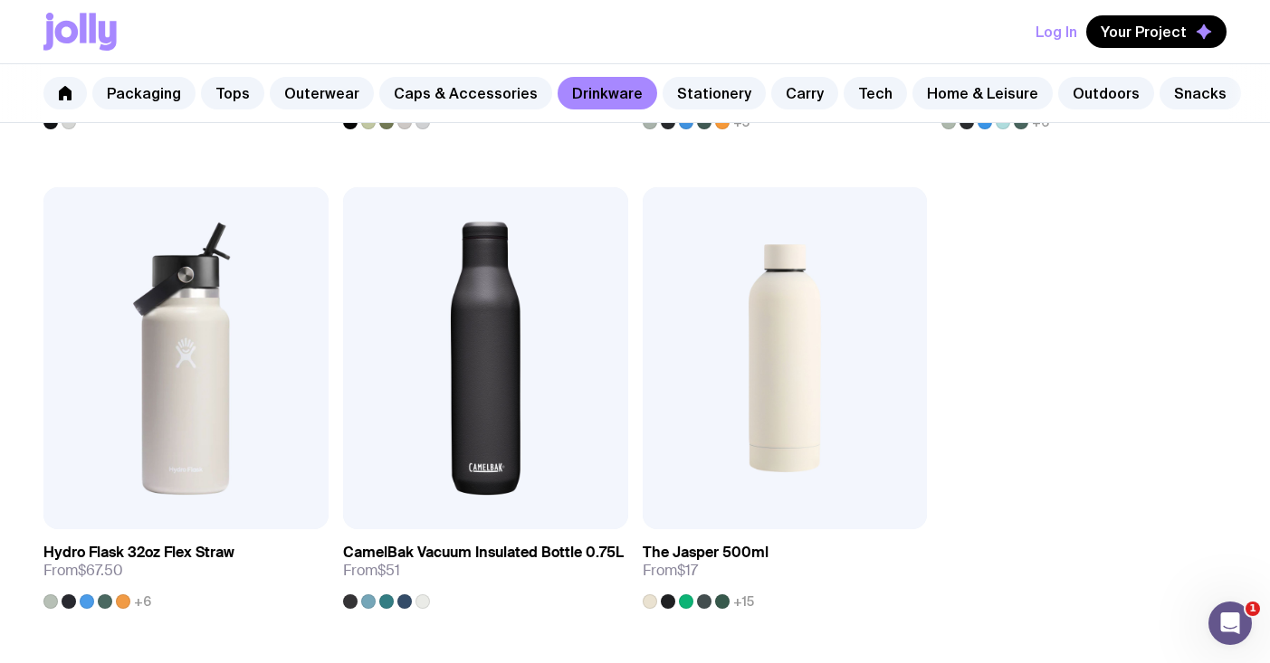
scroll to position [2682, 0]
click at [1146, 37] on span "Your Project" at bounding box center [1144, 32] width 86 height 18
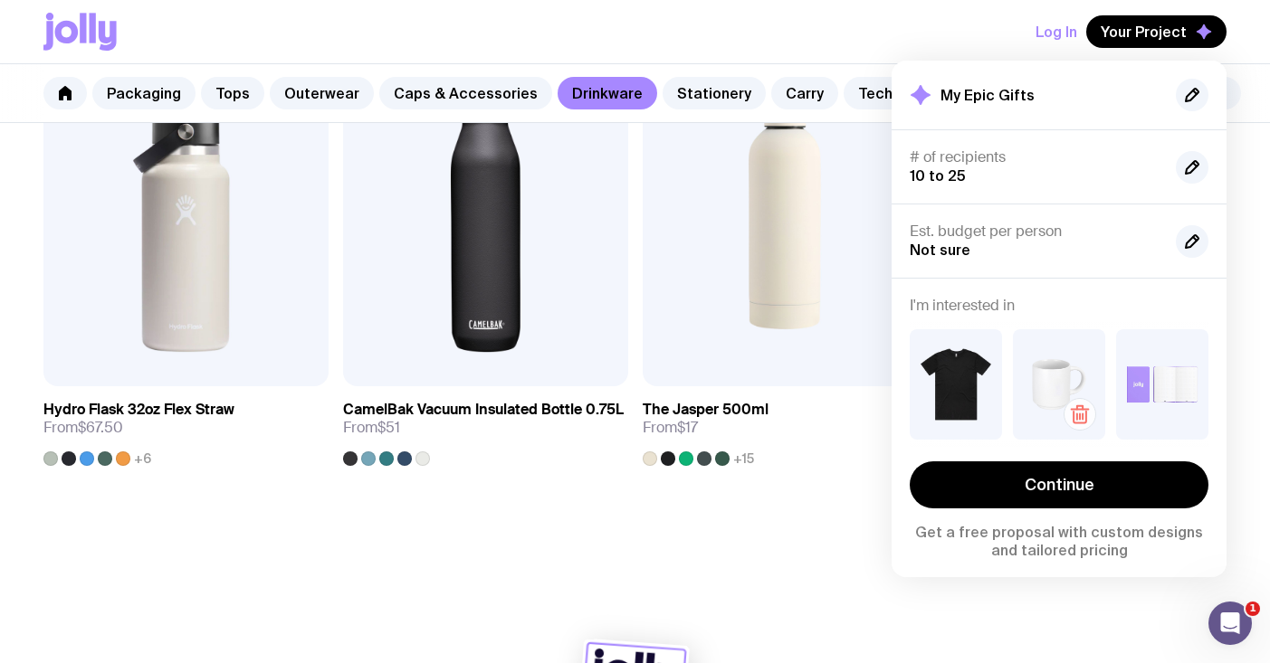
scroll to position [2837, 0]
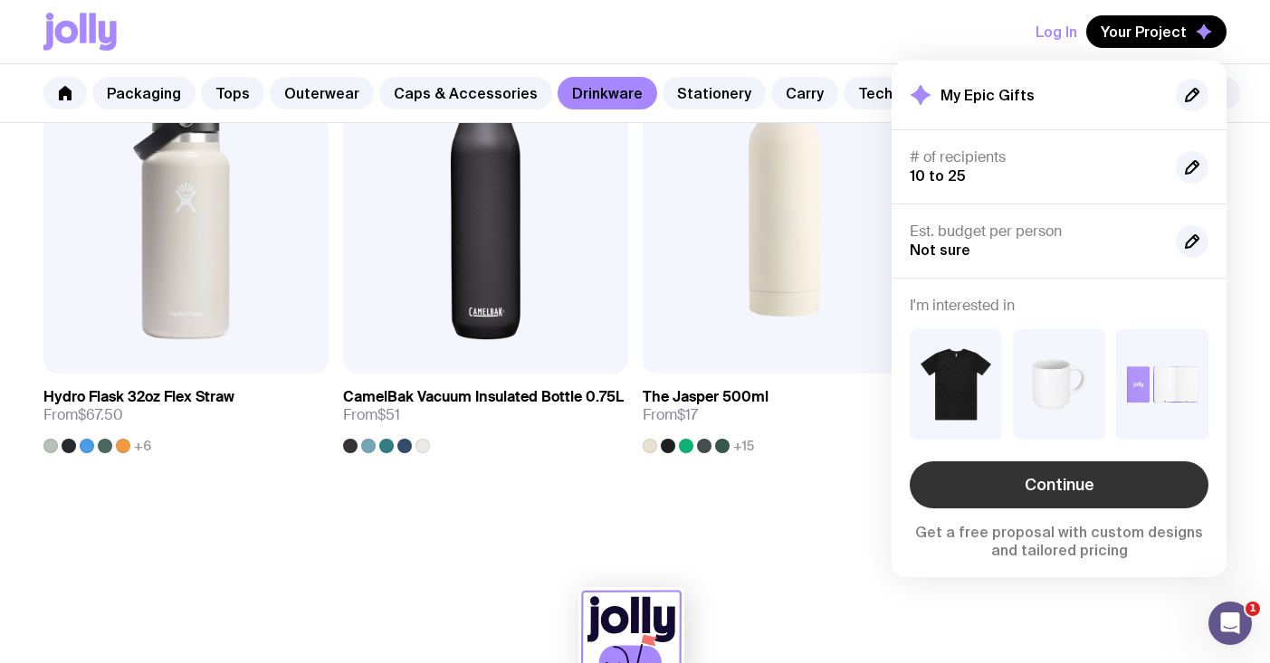
click at [1078, 491] on link "Continue" at bounding box center [1059, 485] width 299 height 47
